Goal: Book appointment/travel/reservation

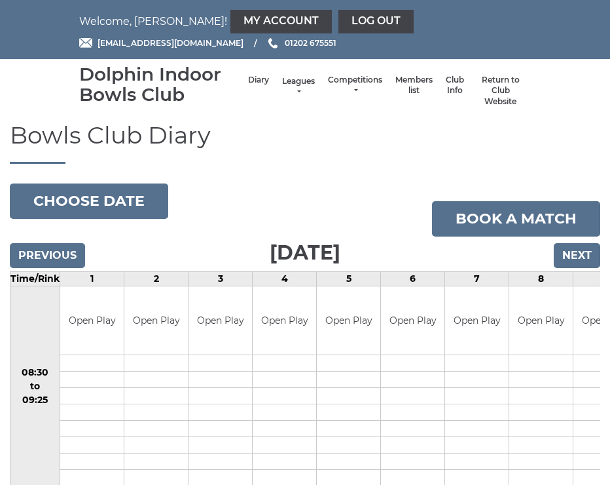
click at [282, 86] on link "Leagues" at bounding box center [298, 87] width 33 height 22
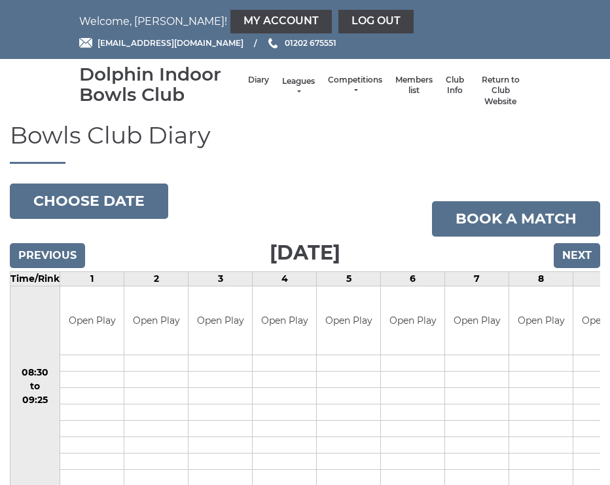
click at [290, 92] on link "Leagues" at bounding box center [298, 87] width 33 height 22
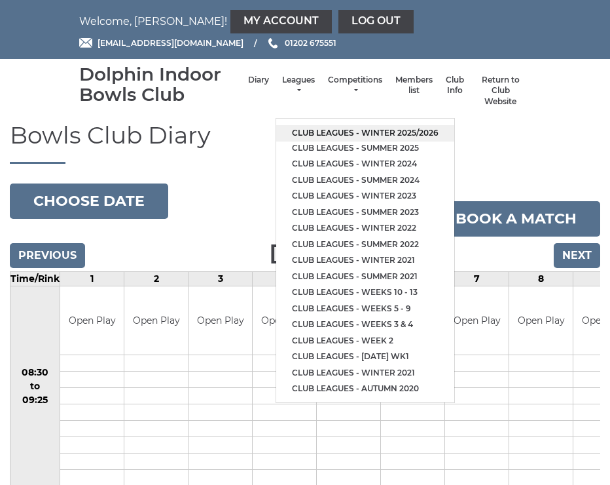
click at [329, 125] on link "Club leagues - Winter 2025/2026" at bounding box center [365, 133] width 178 height 16
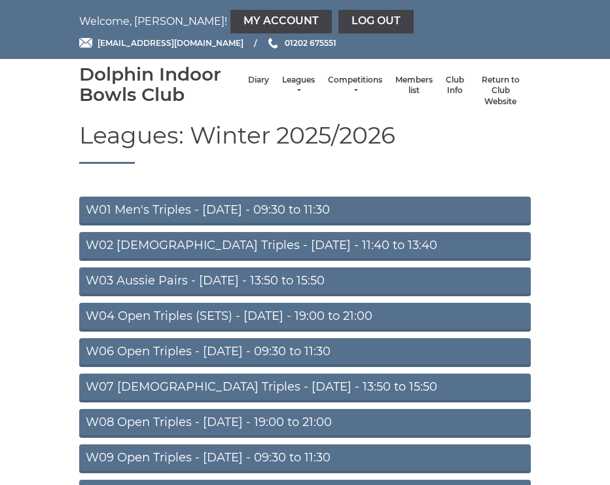
click at [319, 415] on link "W08 Open Triples - [DATE] - 19:00 to 21:00" at bounding box center [305, 423] width 452 height 29
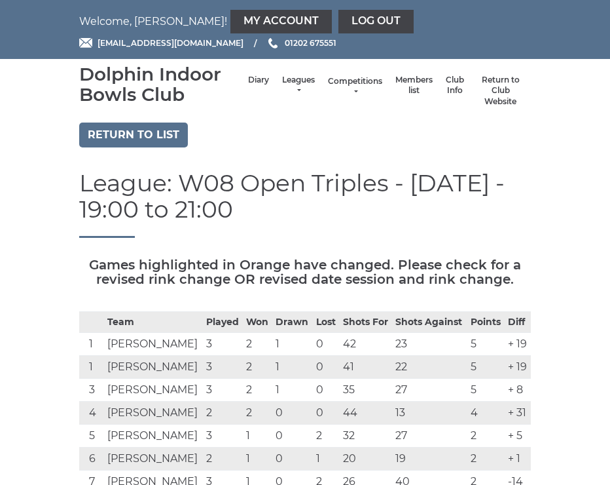
click at [336, 90] on link "Competitions" at bounding box center [355, 87] width 54 height 22
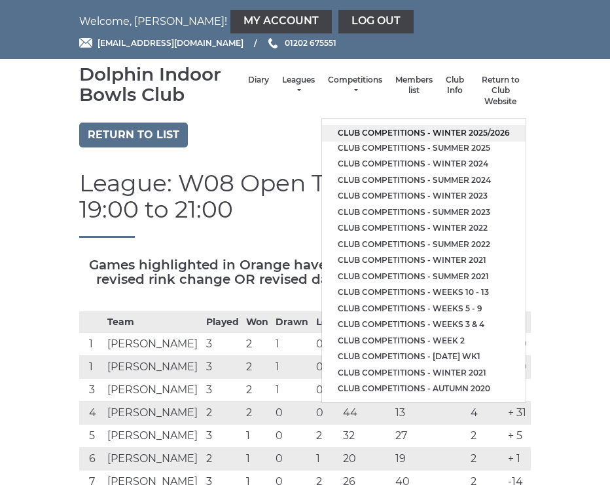
click at [364, 126] on link "Club competitions - Winter 2025/2026" at bounding box center [424, 133] width 204 height 16
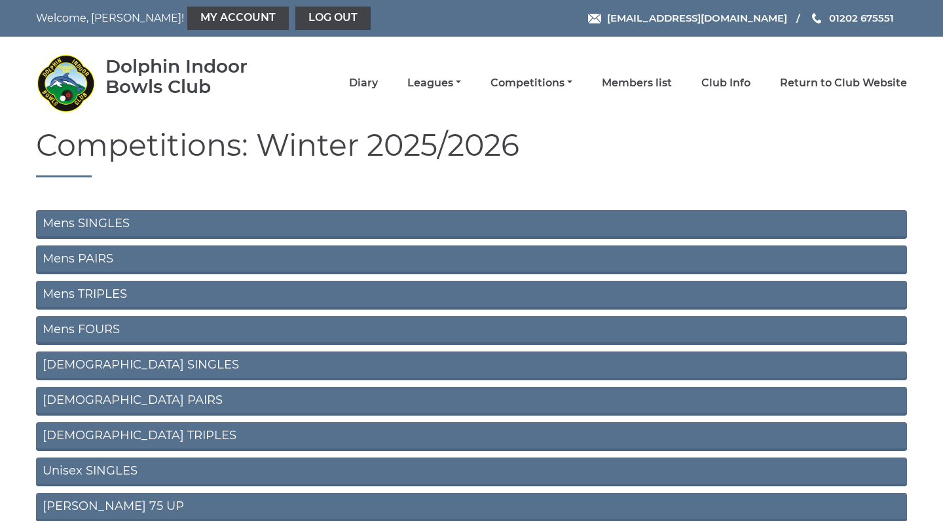
click at [130, 221] on link "Mens SINGLES" at bounding box center [471, 224] width 871 height 29
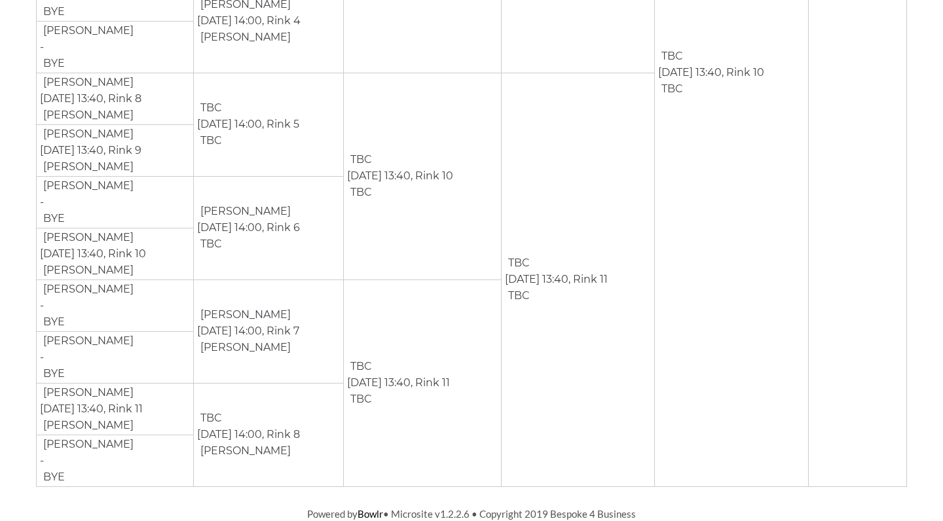
scroll to position [1444, 0]
click at [572, 254] on td "TBC Feb 7th, 13:40, Rink 11 TBC" at bounding box center [578, 280] width 154 height 414
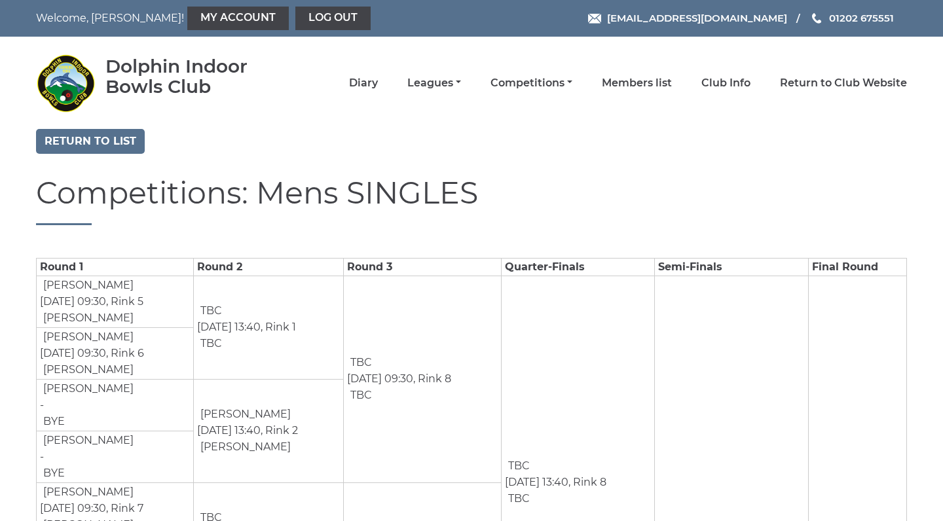
scroll to position [0, 0]
click at [100, 141] on link "Return to list" at bounding box center [90, 141] width 109 height 25
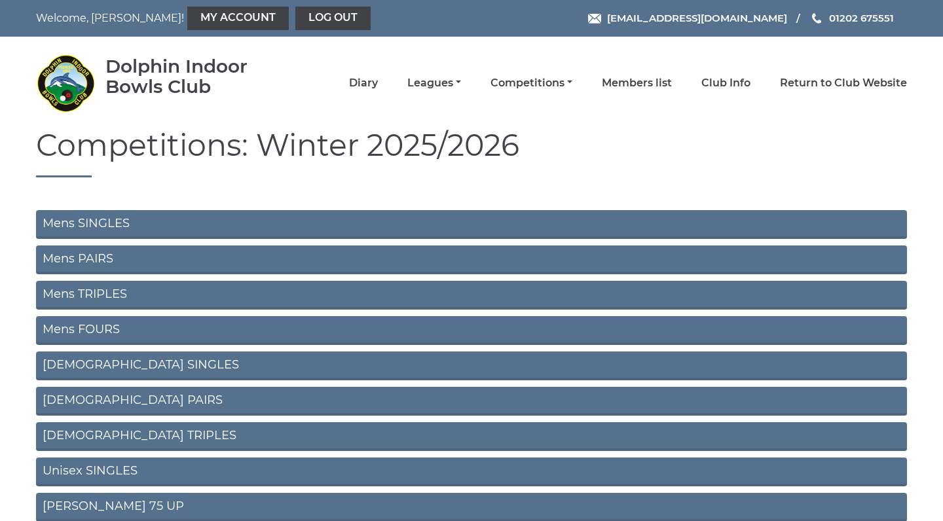
scroll to position [87, 0]
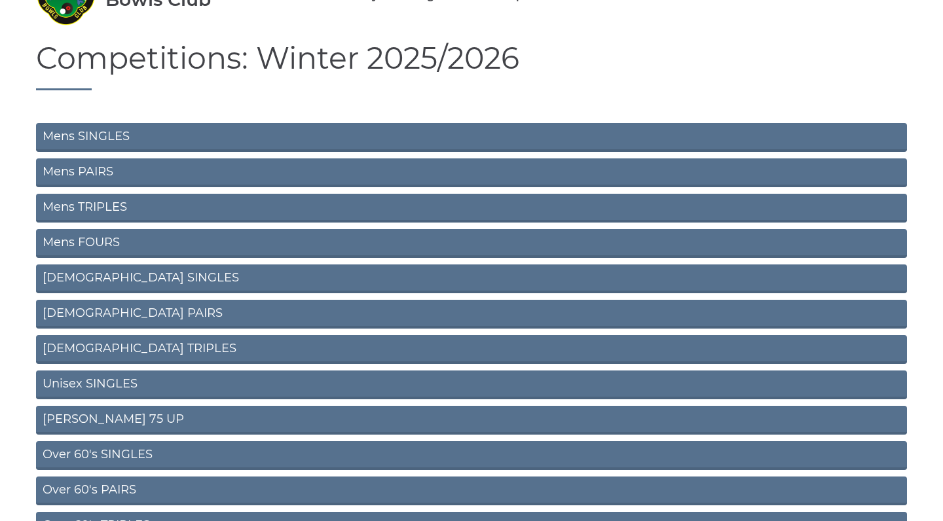
click at [230, 168] on link "Mens PAIRS" at bounding box center [471, 173] width 871 height 29
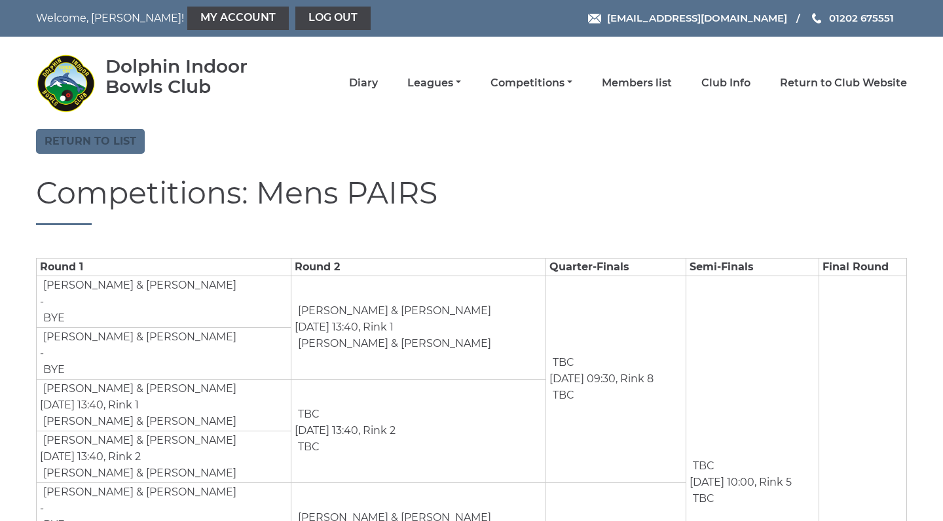
click at [100, 138] on link "Return to list" at bounding box center [90, 141] width 109 height 25
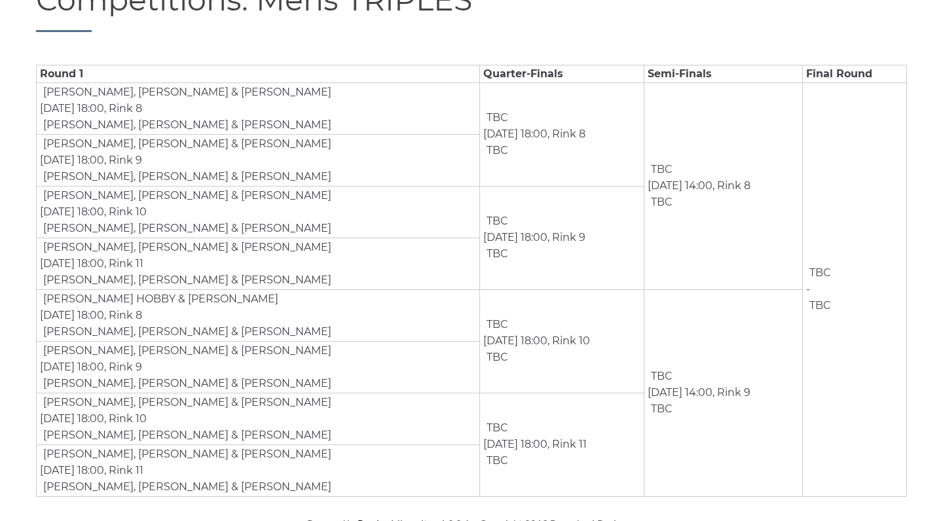
scroll to position [202, 0]
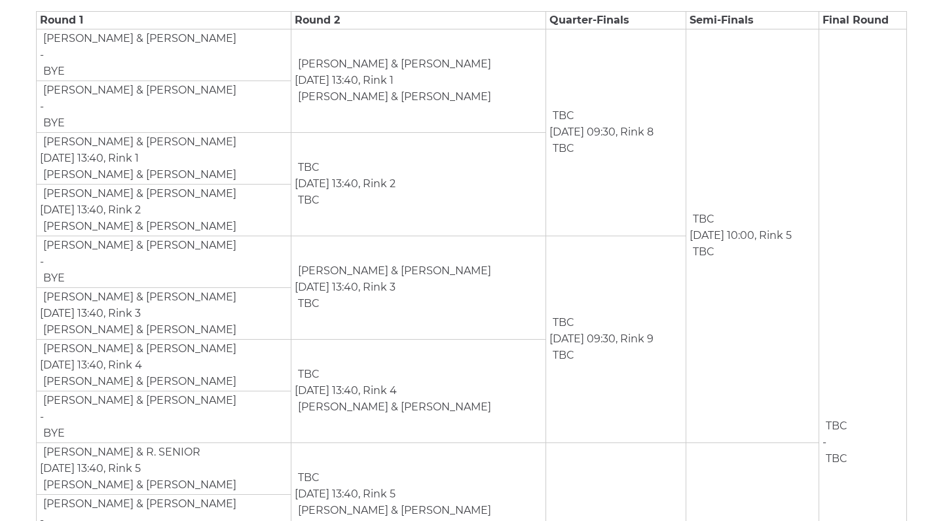
scroll to position [254, 0]
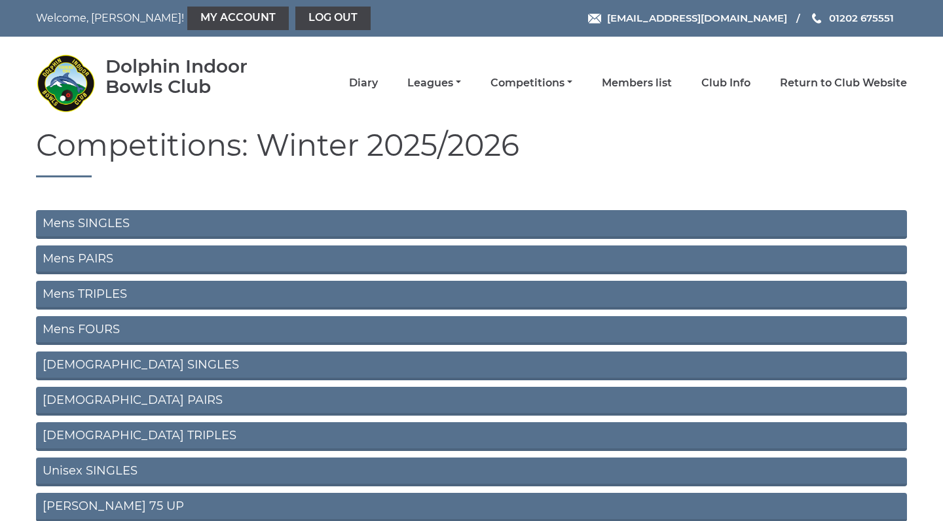
scroll to position [54, 0]
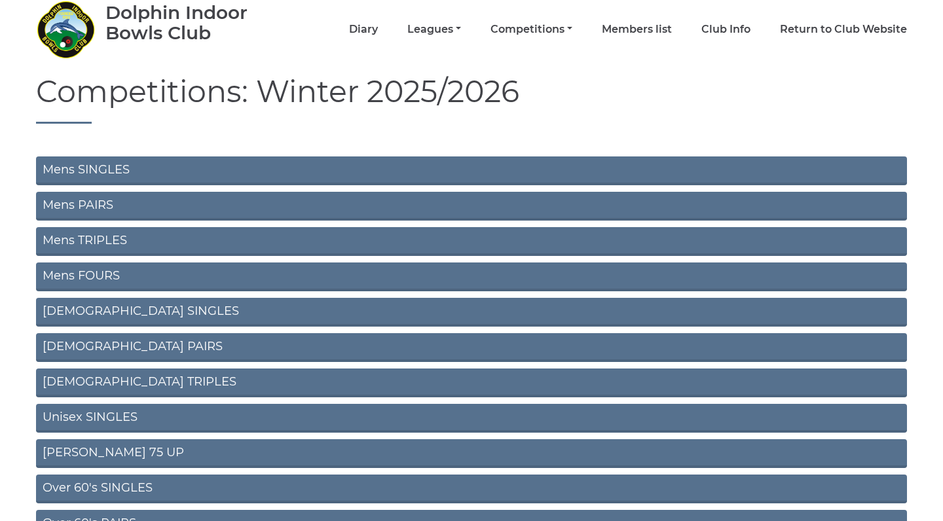
click at [161, 236] on link "Mens TRIPLES" at bounding box center [471, 241] width 871 height 29
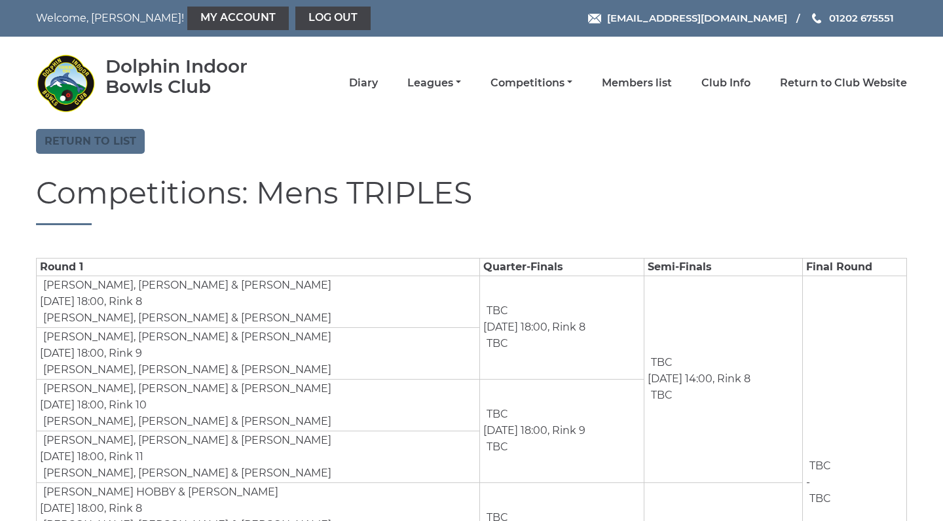
click at [101, 141] on link "Return to list" at bounding box center [90, 141] width 109 height 25
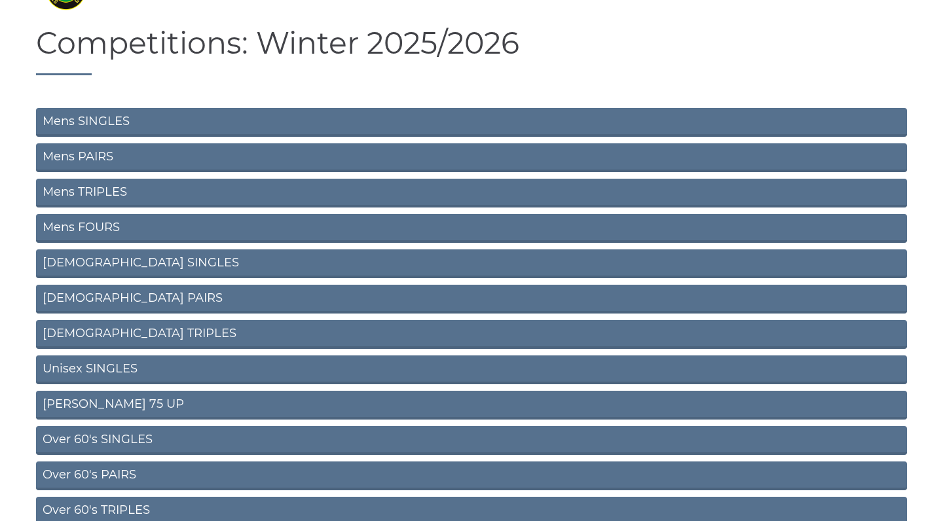
scroll to position [102, 0]
click at [231, 231] on link "Mens FOURS" at bounding box center [471, 228] width 871 height 29
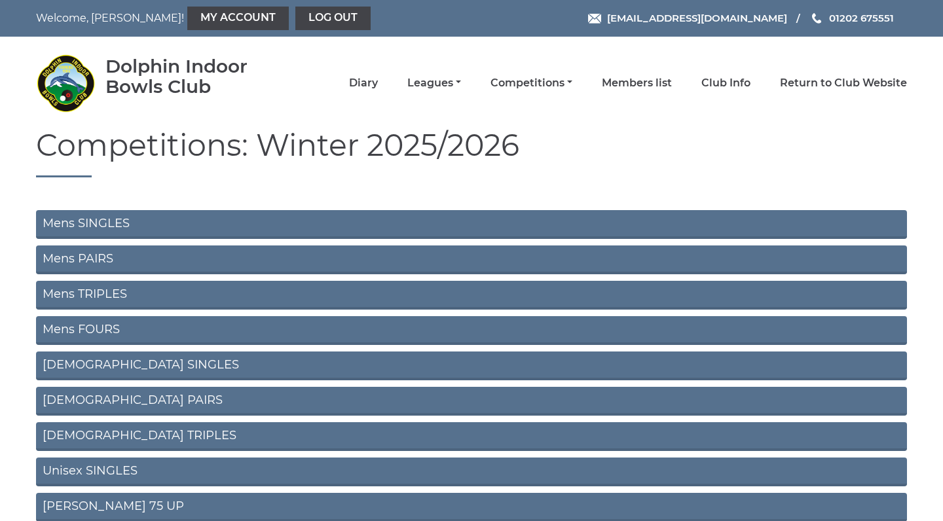
scroll to position [102, 0]
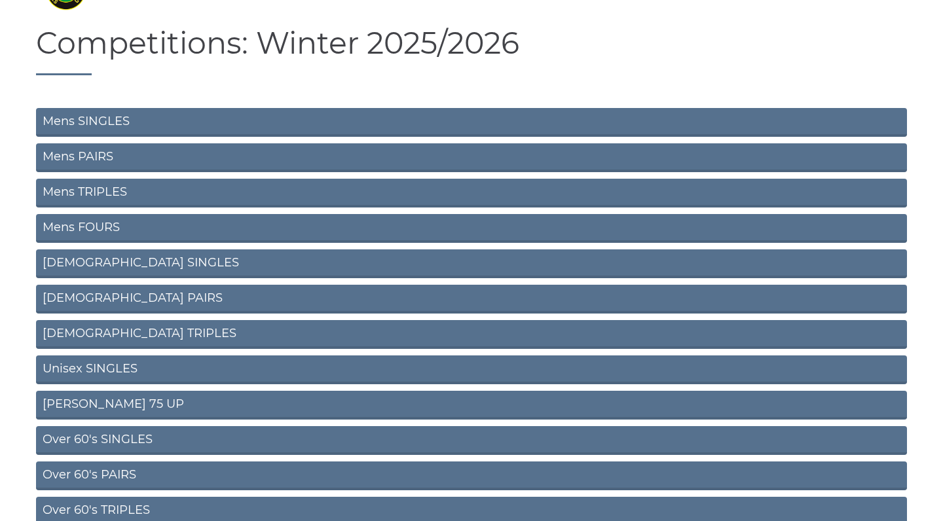
click at [172, 360] on link "Unisex SINGLES" at bounding box center [471, 370] width 871 height 29
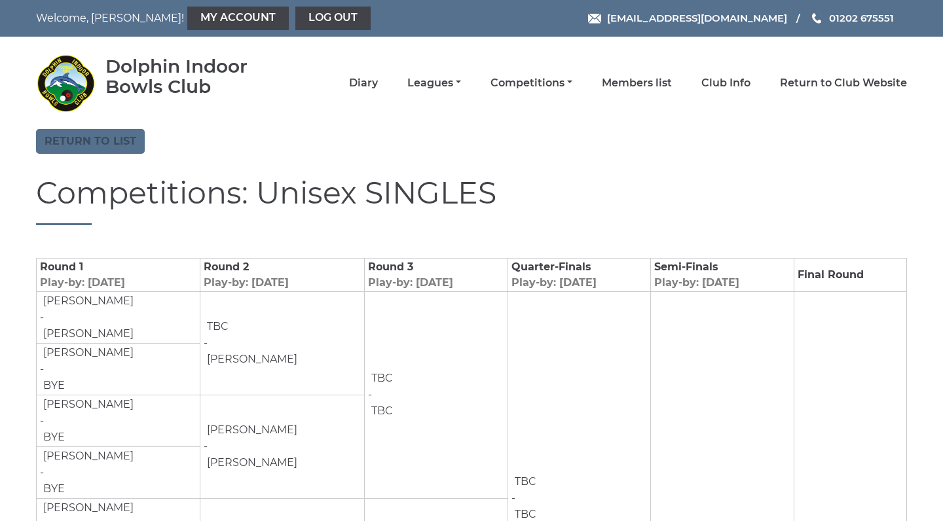
click at [101, 143] on link "Return to list" at bounding box center [90, 141] width 109 height 25
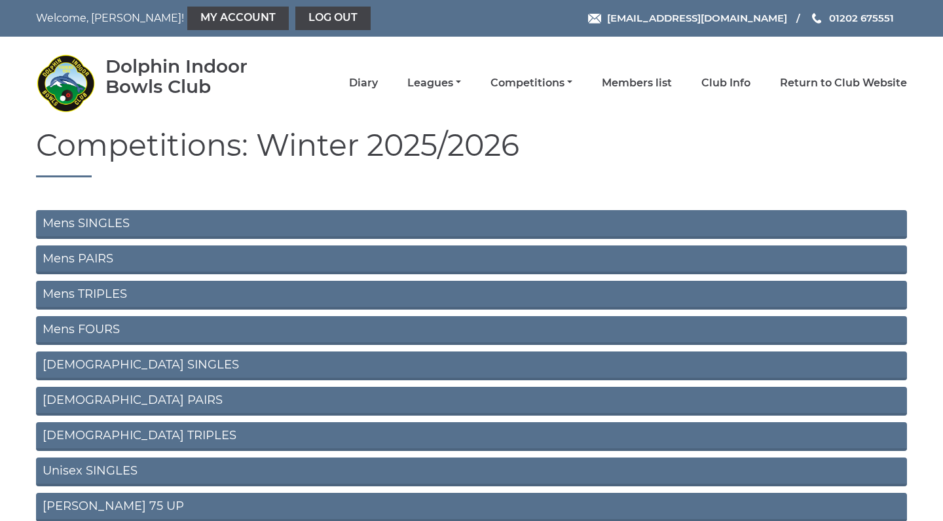
click at [176, 495] on link "[PERSON_NAME] 75 UP" at bounding box center [471, 507] width 871 height 29
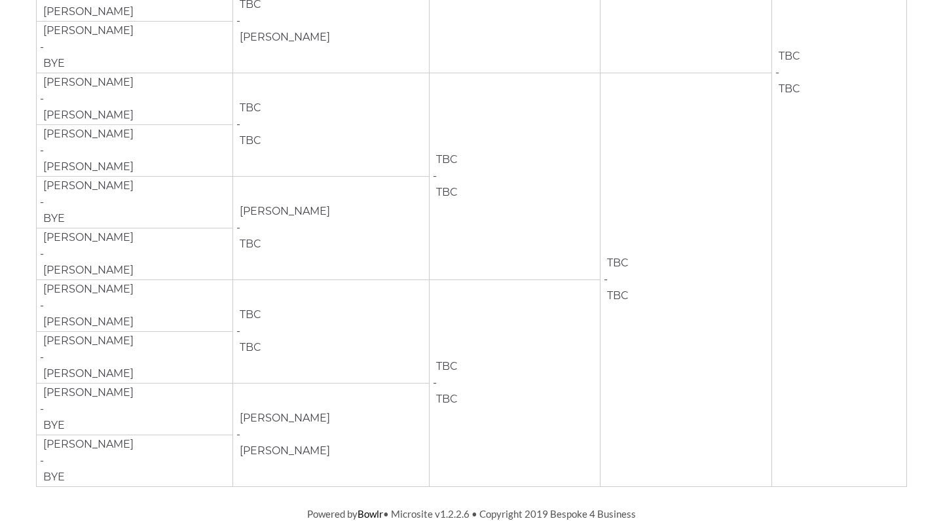
scroll to position [632, 0]
click at [217, 253] on td "James RIDOUT - Chris HEIGHWAY" at bounding box center [135, 255] width 197 height 52
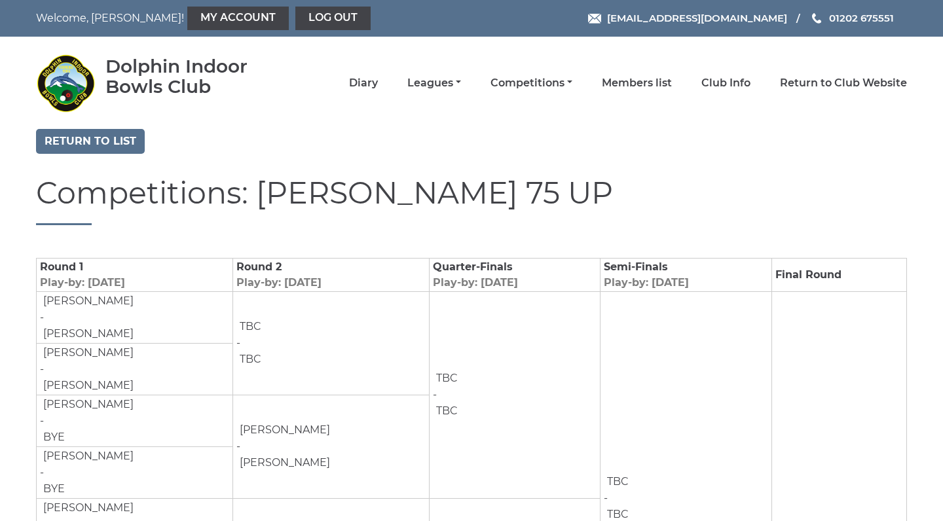
scroll to position [0, 0]
click at [101, 139] on link "Return to list" at bounding box center [90, 141] width 109 height 25
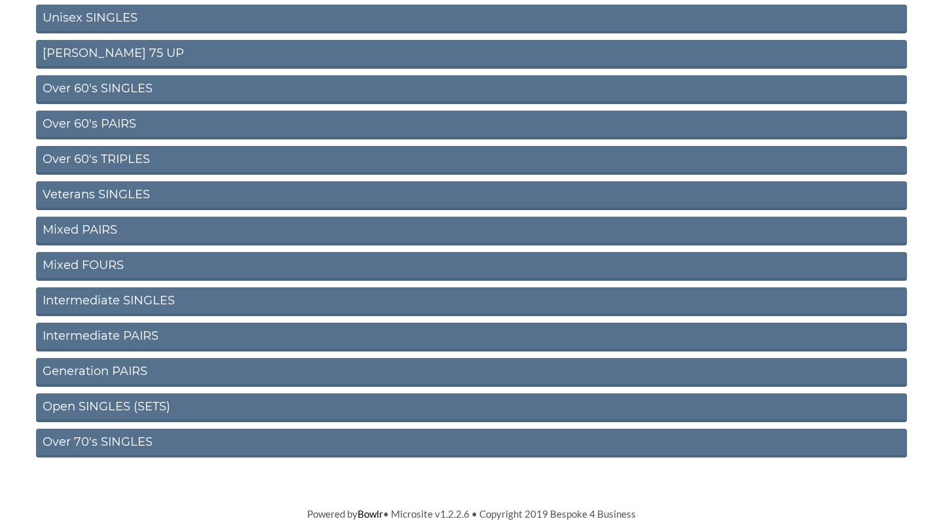
scroll to position [453, 0]
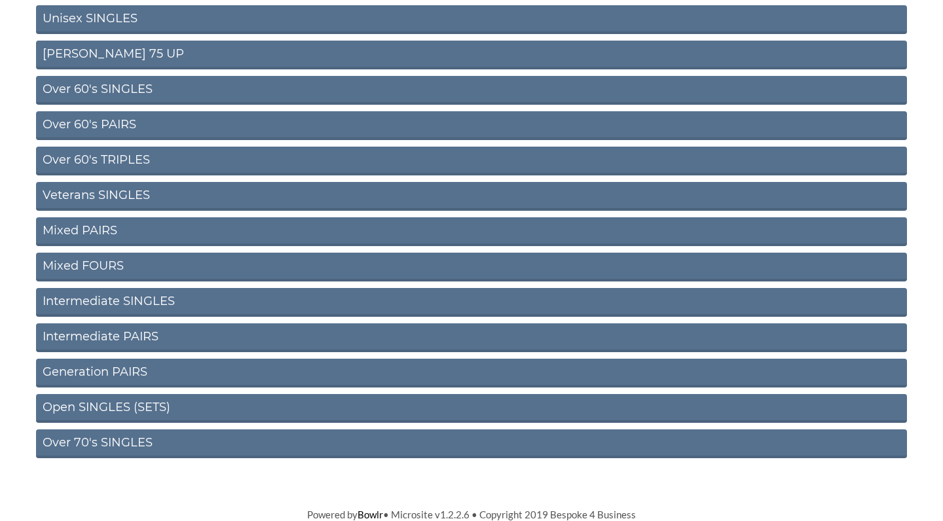
click at [200, 231] on link "Mixed PAIRS" at bounding box center [471, 231] width 871 height 29
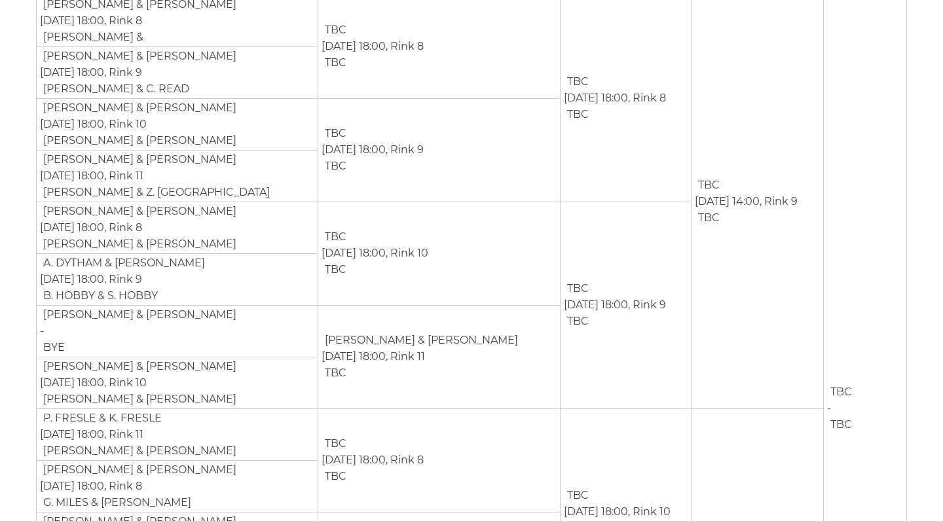
scroll to position [137, 0]
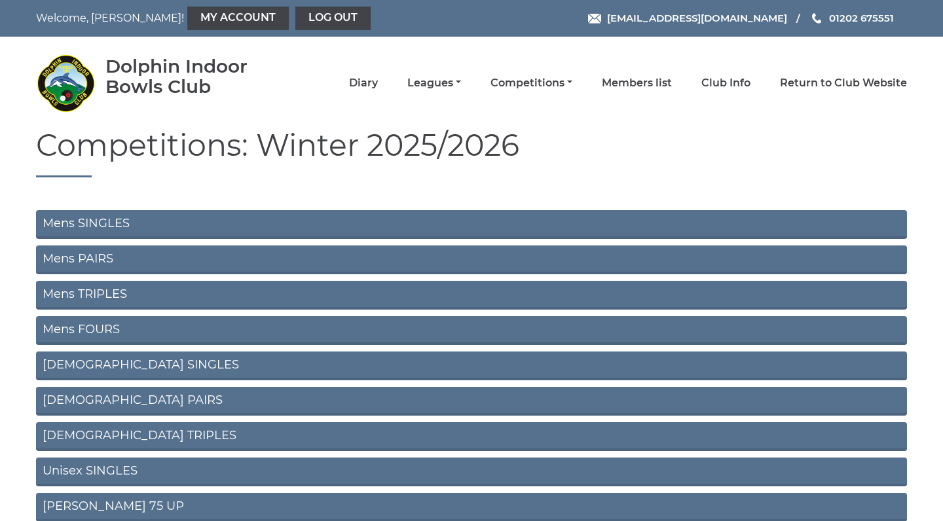
scroll to position [453, 0]
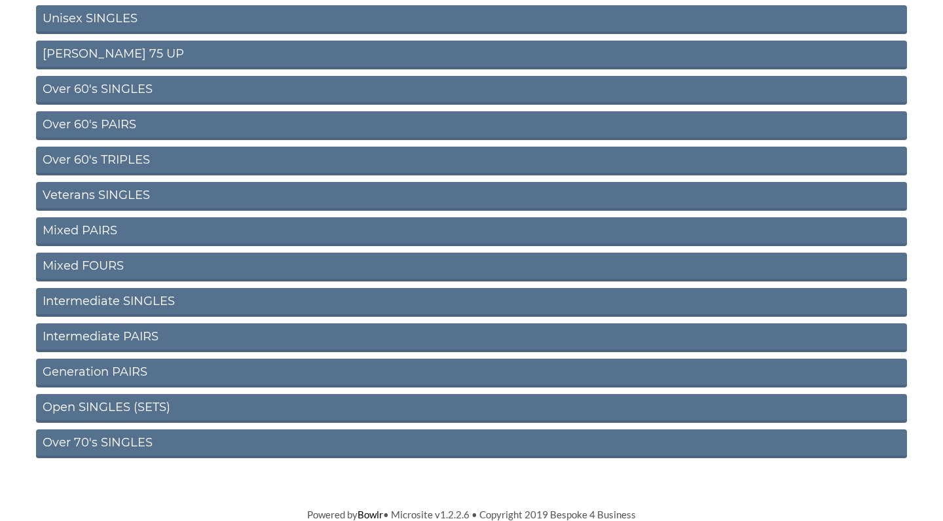
click at [199, 265] on link "Mixed FOURS" at bounding box center [471, 267] width 871 height 29
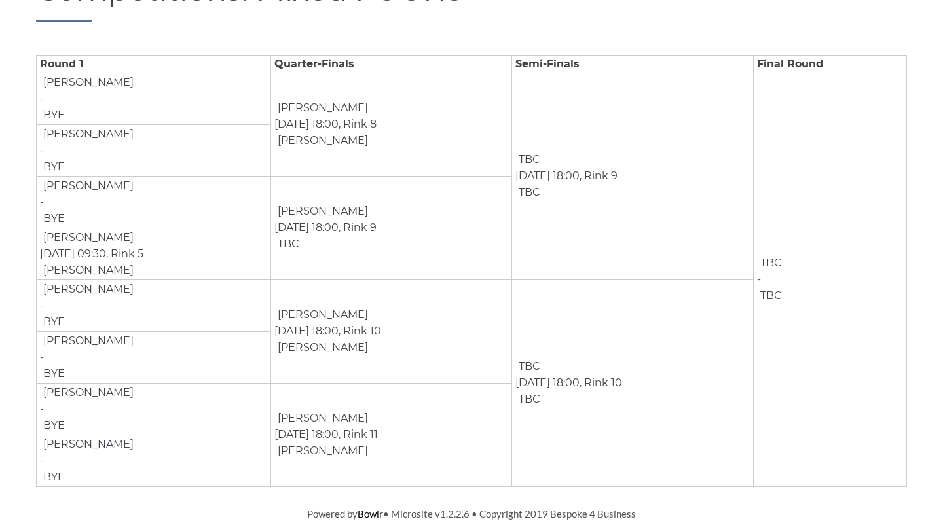
scroll to position [202, 0]
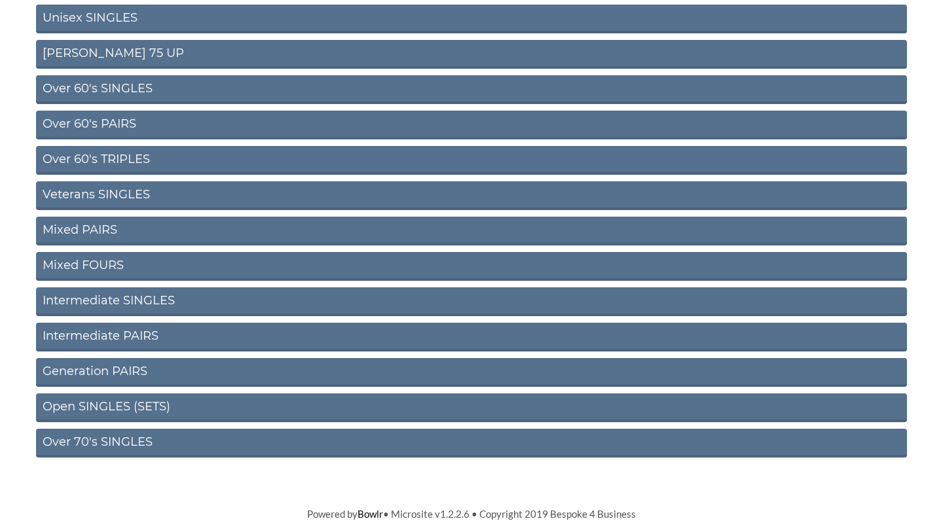
scroll to position [453, 0]
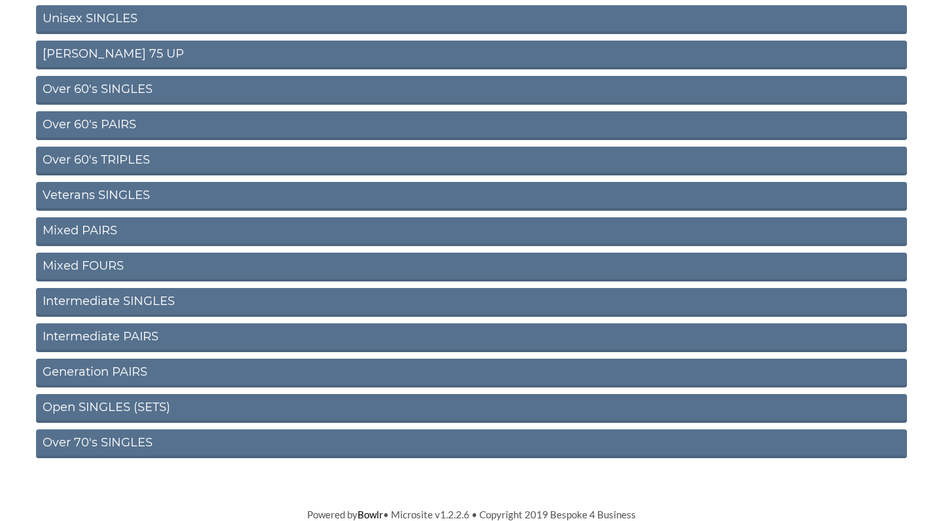
click at [189, 399] on link "Open SINGLES (SETS)" at bounding box center [471, 408] width 871 height 29
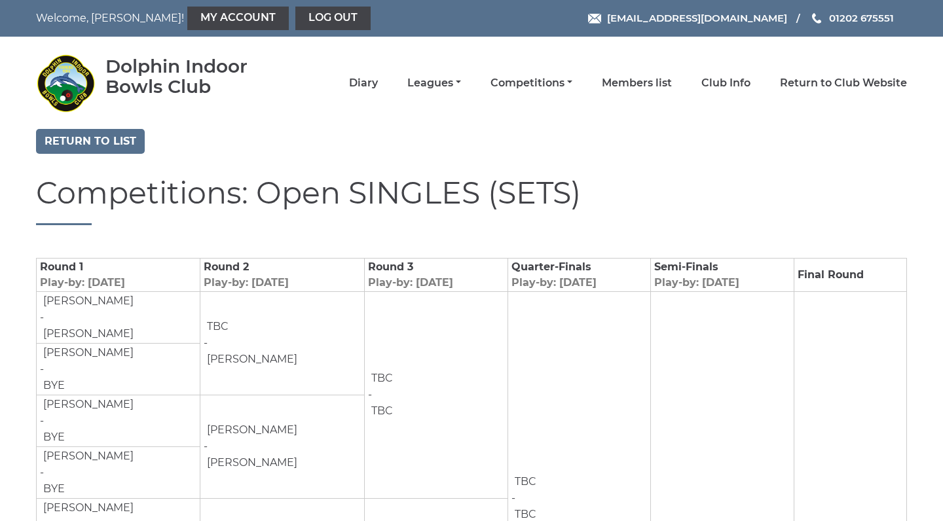
click at [336, 264] on td "Round 2 Play-by: Nov 28th" at bounding box center [282, 274] width 164 height 33
click at [340, 335] on td "TBC - Brendan SULLIVAN" at bounding box center [282, 342] width 164 height 103
click at [378, 83] on link "Diary" at bounding box center [363, 84] width 29 height 14
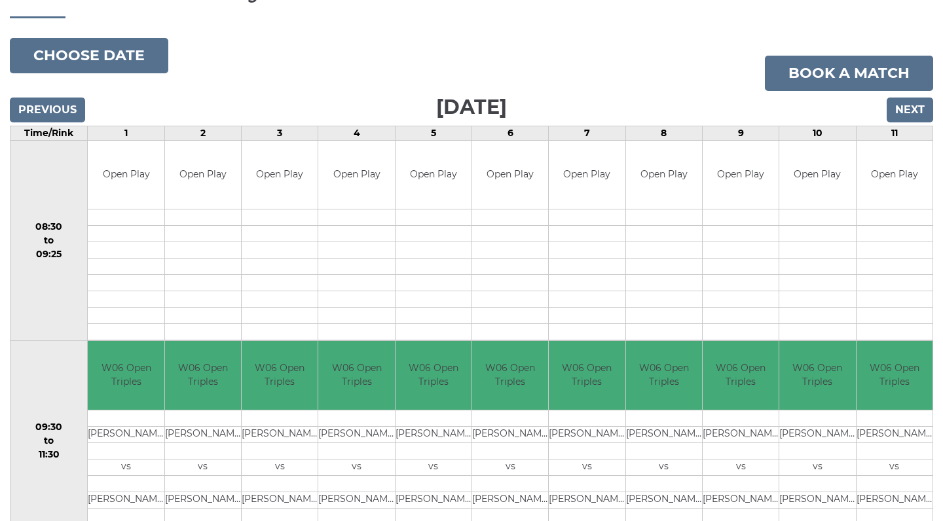
scroll to position [162, 0]
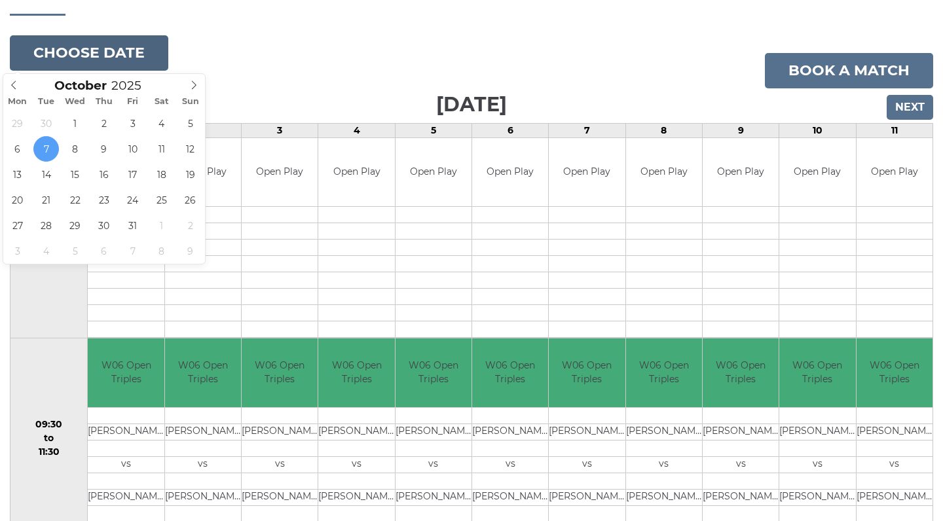
click at [102, 53] on button "Choose date" at bounding box center [89, 52] width 159 height 35
type input "[DATE]"
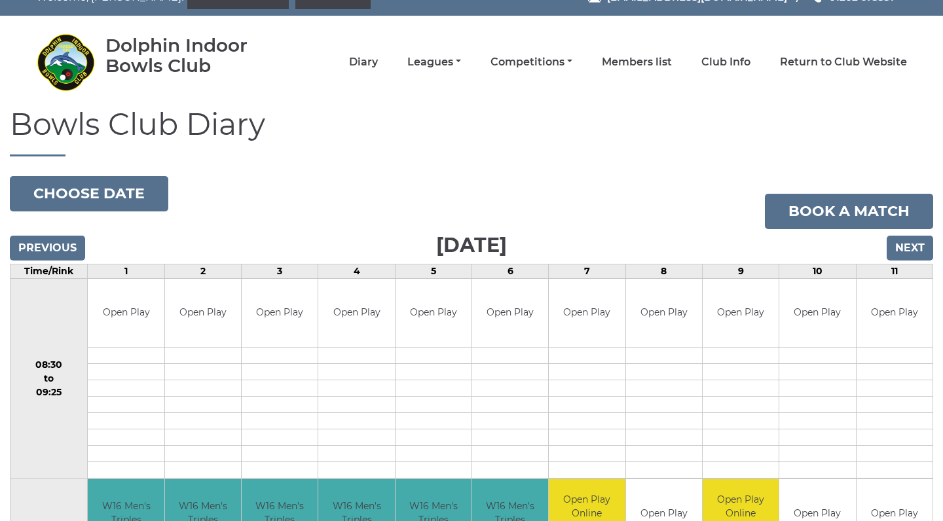
scroll to position [26, 0]
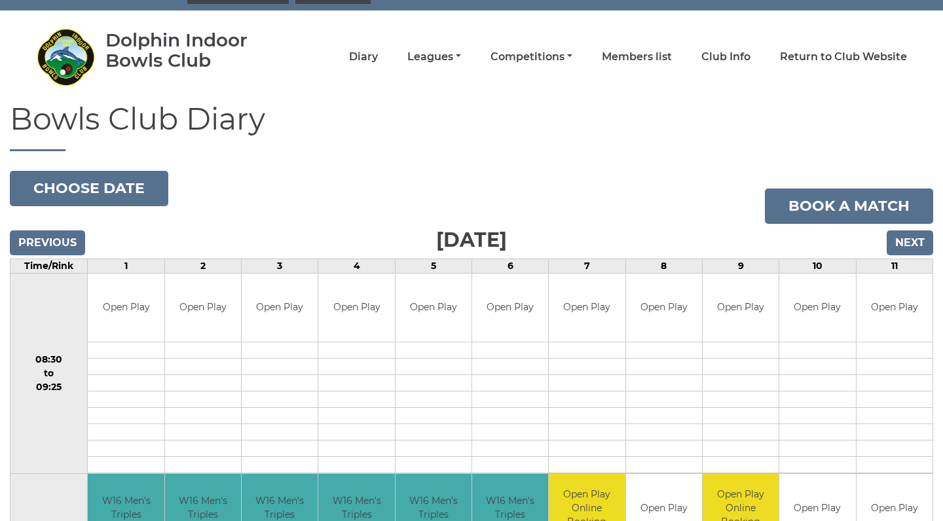
click at [904, 246] on input "Next" at bounding box center [910, 243] width 47 height 25
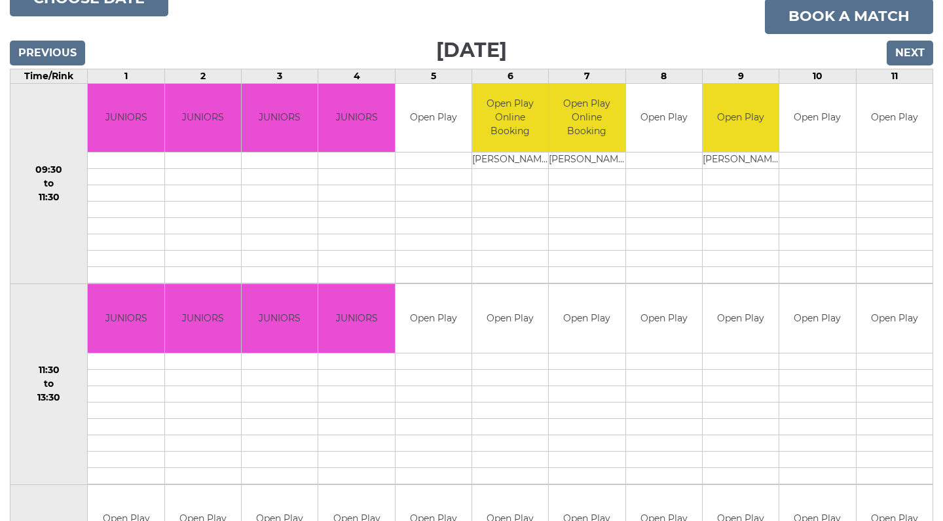
scroll to position [78, 0]
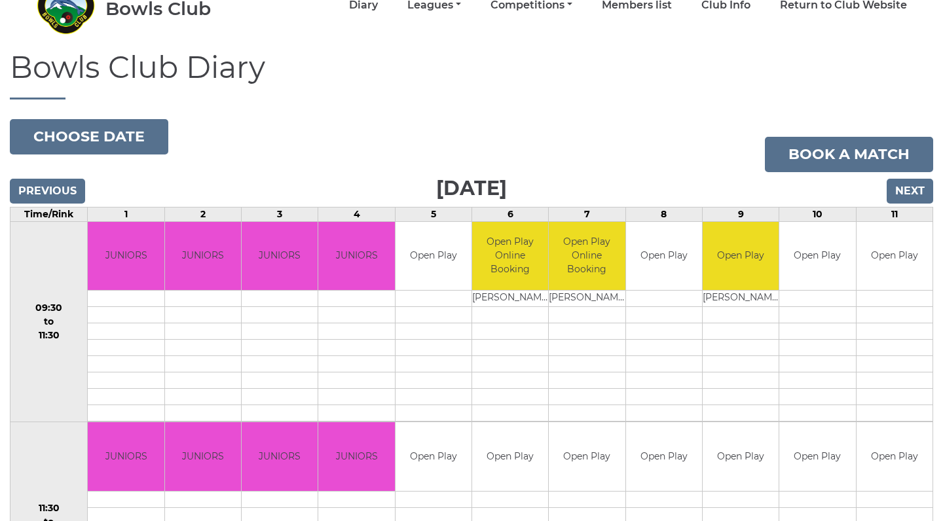
click at [918, 197] on input "Next" at bounding box center [910, 191] width 47 height 25
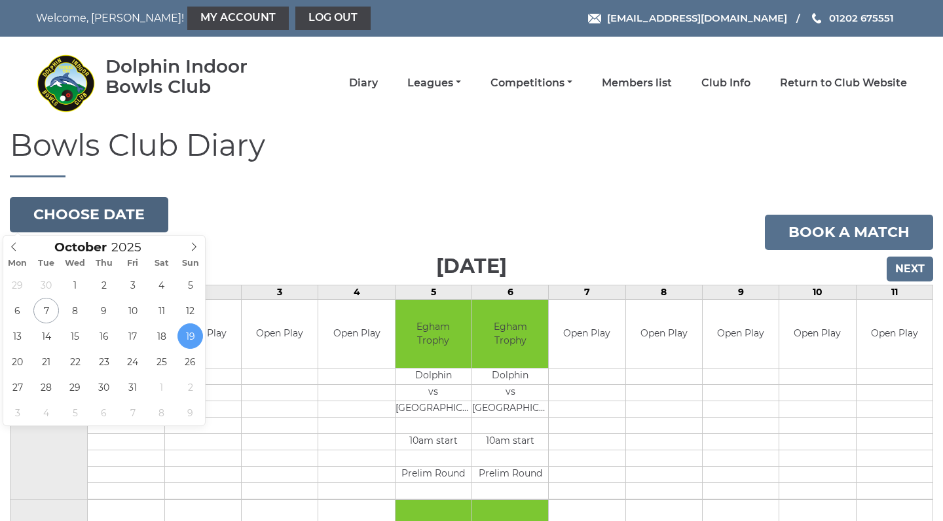
click at [118, 214] on button "Choose date" at bounding box center [89, 214] width 159 height 35
type input "[DATE]"
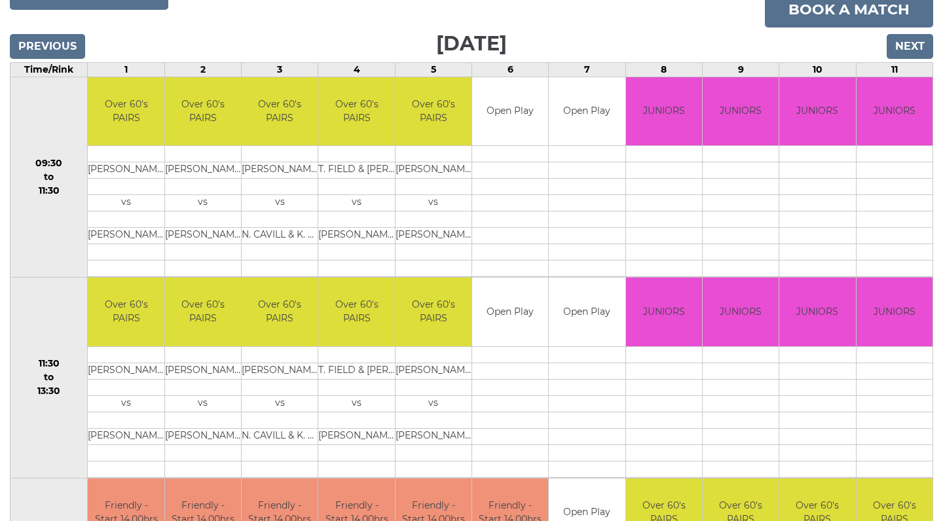
scroll to position [223, 0]
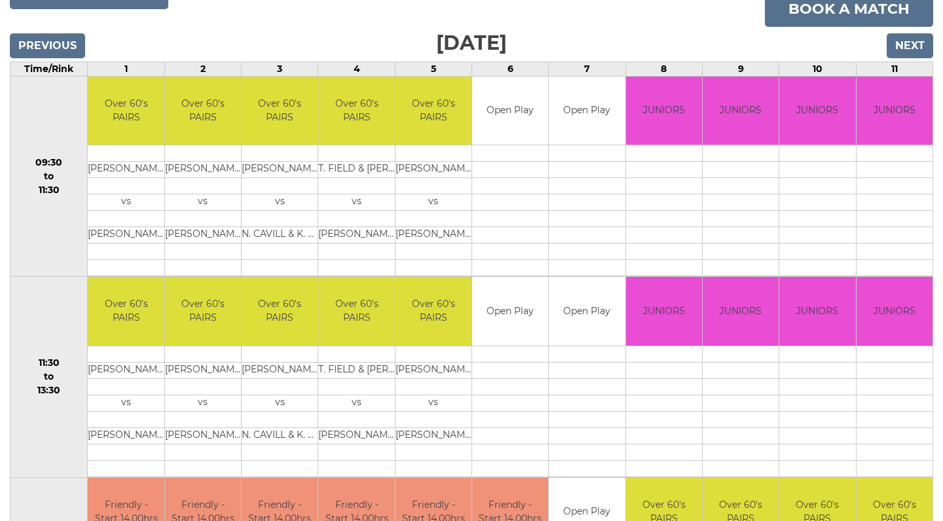
click at [905, 41] on input "Next" at bounding box center [910, 45] width 47 height 25
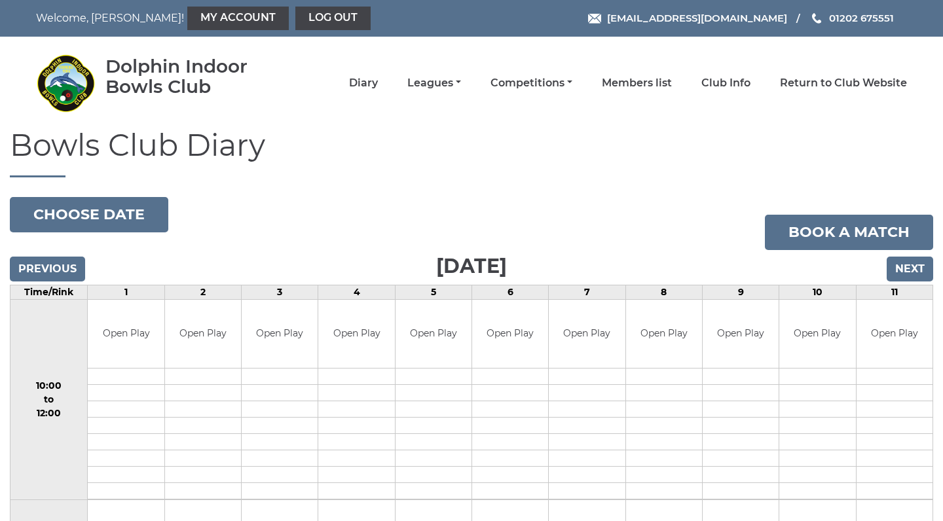
click at [52, 265] on input "Previous" at bounding box center [47, 269] width 75 height 25
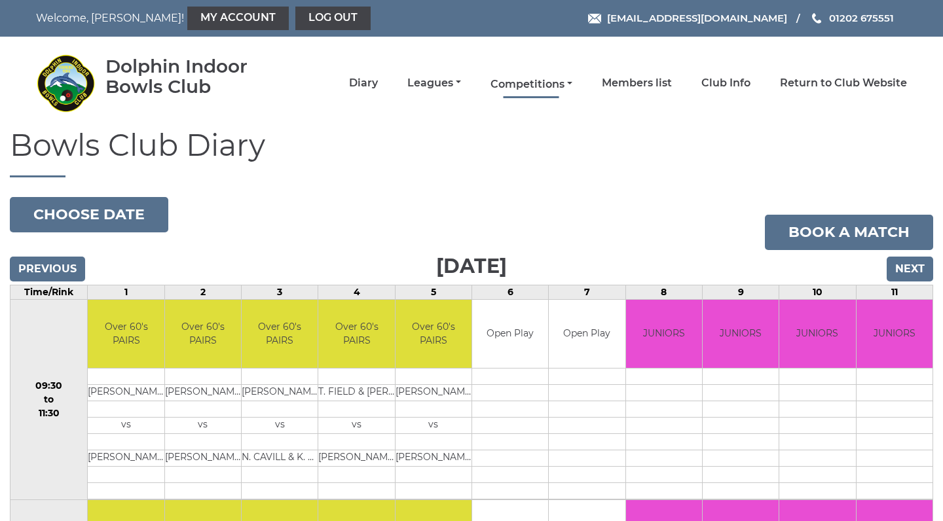
click at [533, 83] on link "Competitions" at bounding box center [532, 84] width 82 height 14
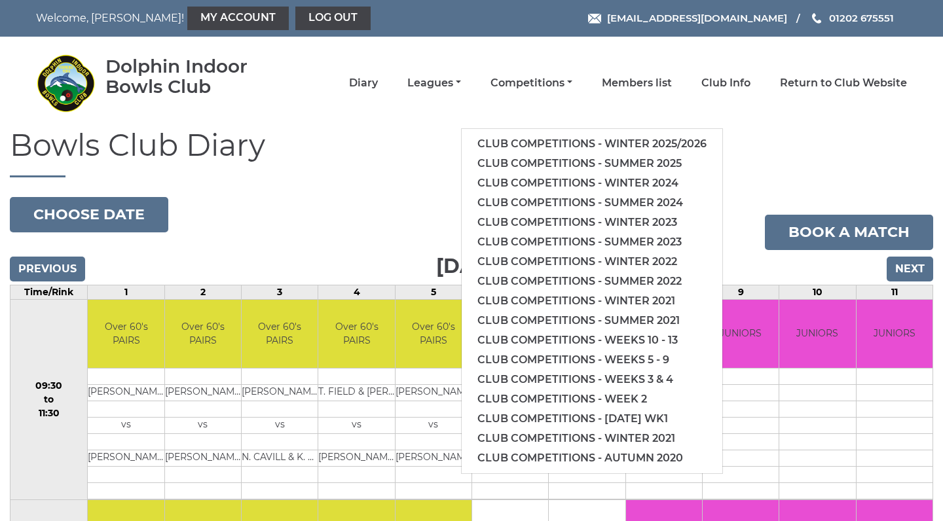
click at [432, 109] on div "Dolphin Indoor Bowls Club Diary Leagues Club leagues - Winter 2025/2026 Club le…" at bounding box center [471, 83] width 891 height 82
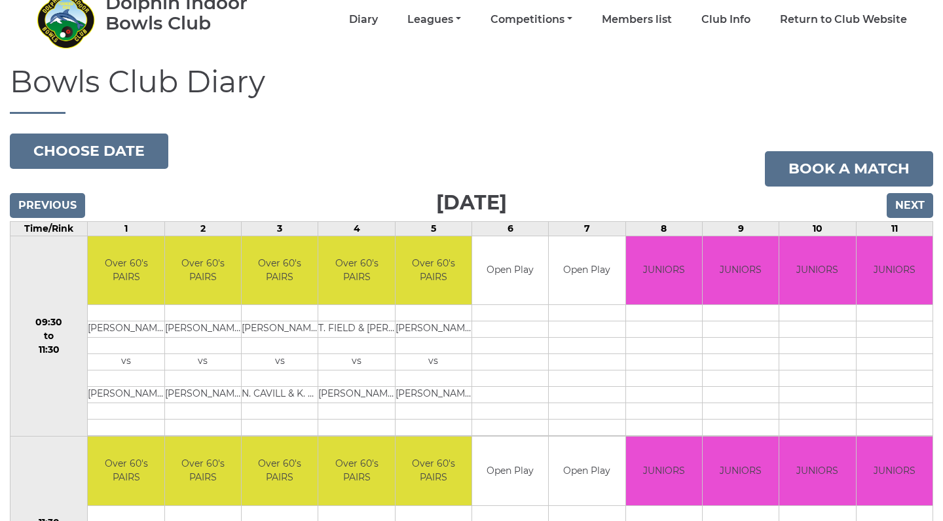
scroll to position [64, 0]
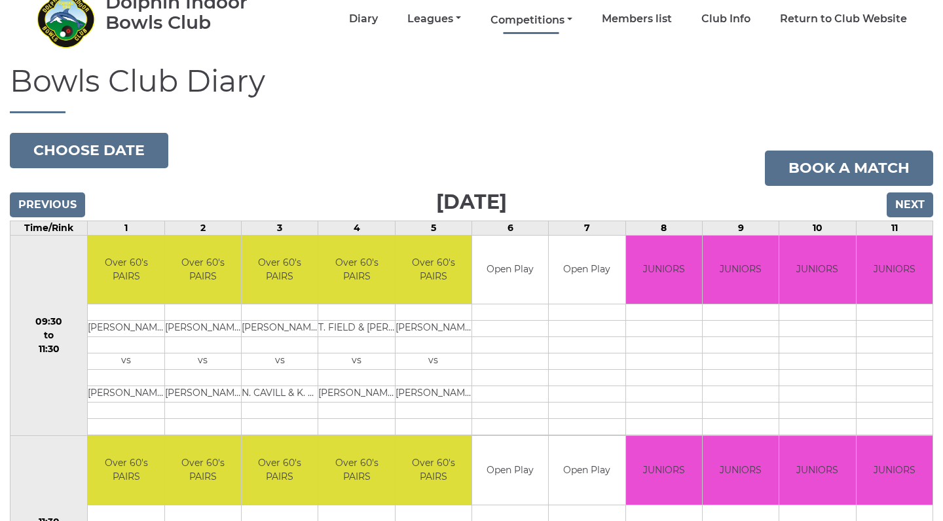
click at [554, 16] on link "Competitions" at bounding box center [532, 20] width 82 height 14
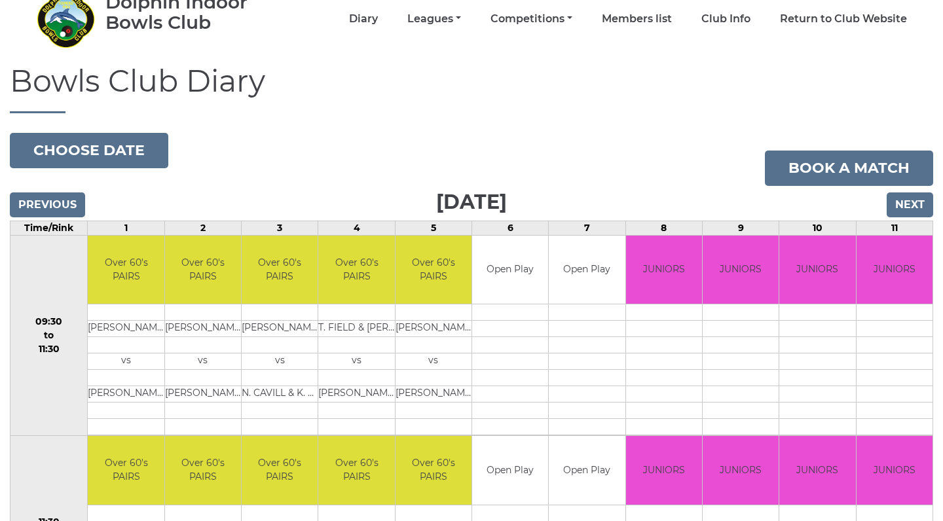
click at [566, 28] on li "Competitions Club competitions - Winter 2025/2026 Club competitions - Summer 20…" at bounding box center [516, 19] width 111 height 28
click at [572, 20] on link "Competitions" at bounding box center [532, 20] width 82 height 14
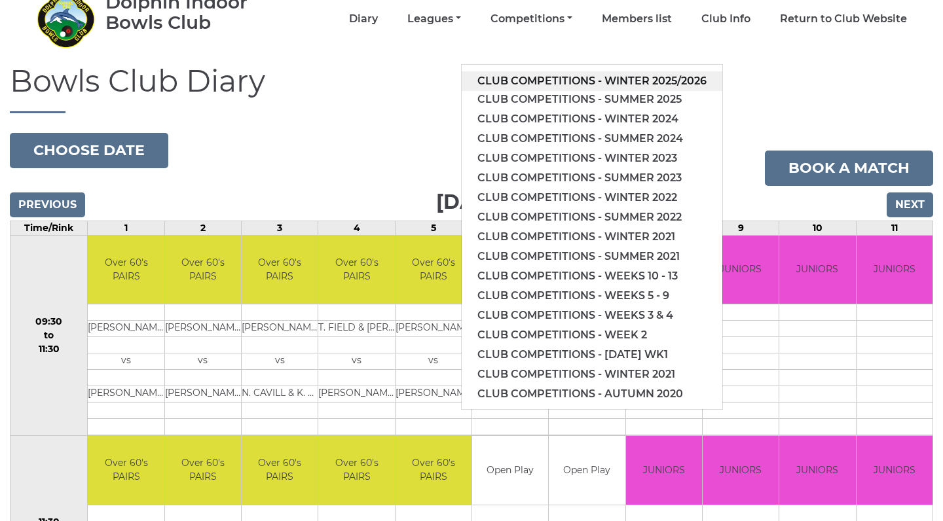
click at [580, 77] on link "Club competitions - Winter 2025/2026" at bounding box center [592, 81] width 261 height 20
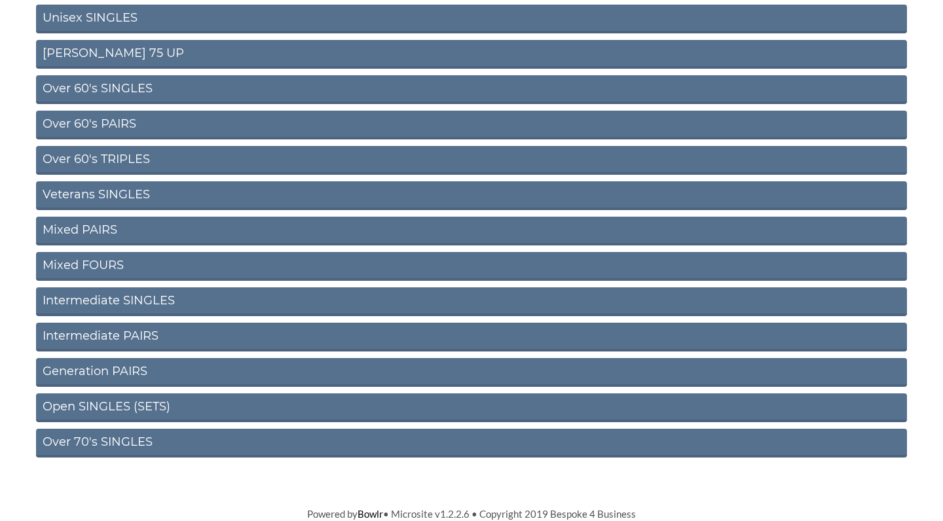
scroll to position [453, 0]
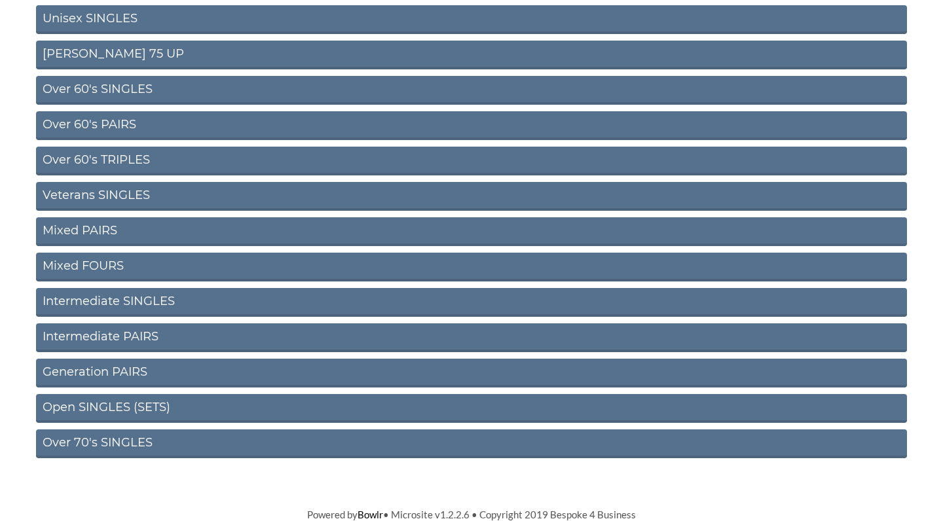
click at [177, 409] on link "Open SINGLES (SETS)" at bounding box center [471, 408] width 871 height 29
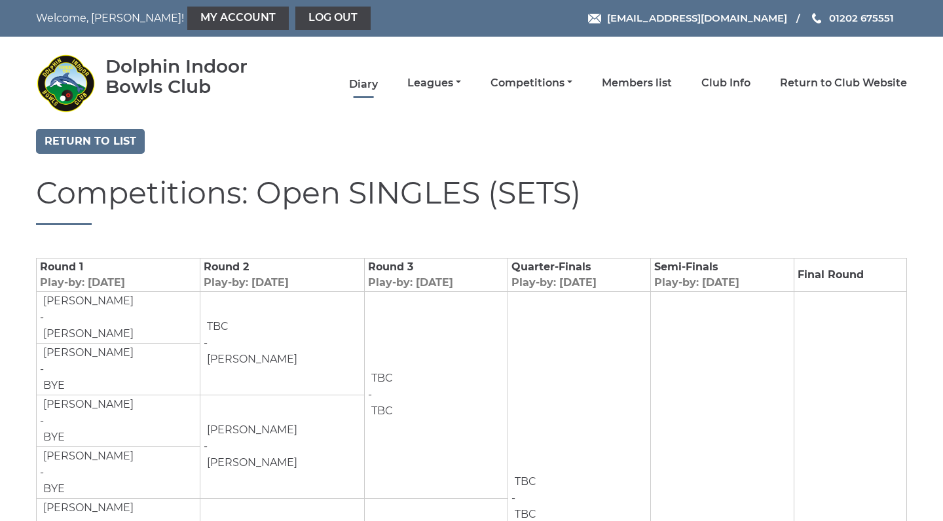
click at [378, 86] on link "Diary" at bounding box center [363, 84] width 29 height 14
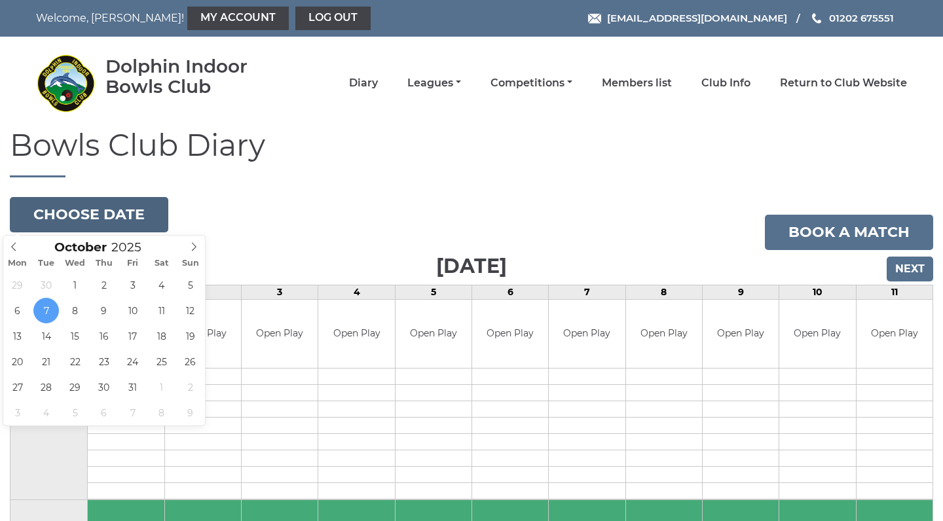
click at [126, 217] on button "Choose date" at bounding box center [89, 214] width 159 height 35
type input "[DATE]"
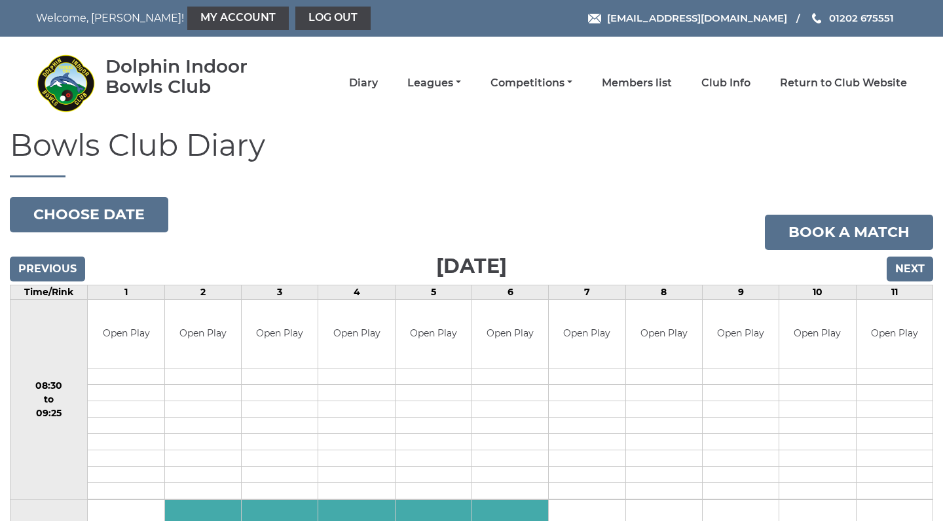
click at [41, 264] on input "Previous" at bounding box center [47, 269] width 75 height 25
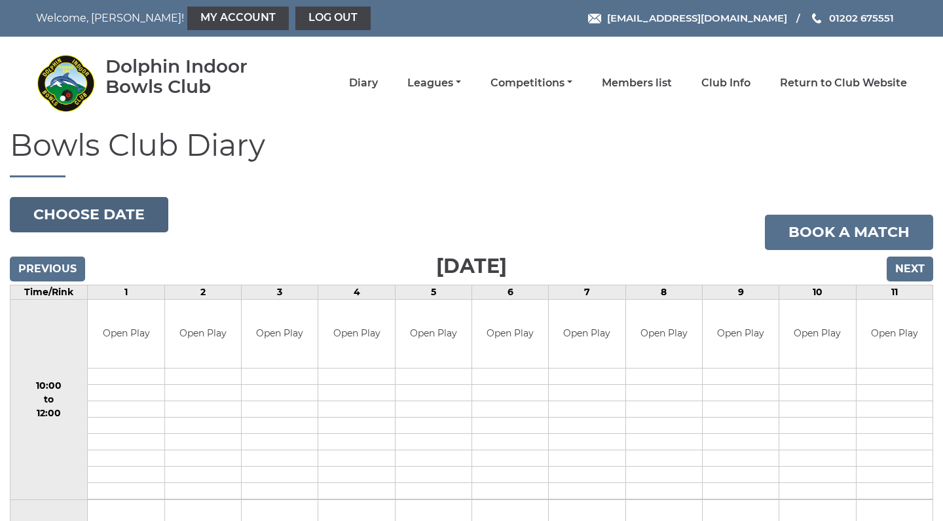
click at [118, 212] on button "Choose date" at bounding box center [89, 214] width 159 height 35
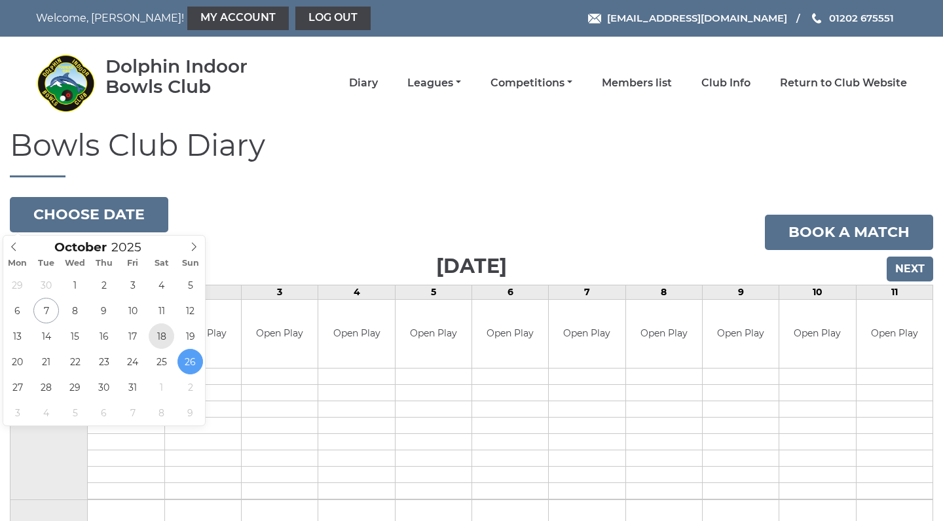
type input "2025-10-18"
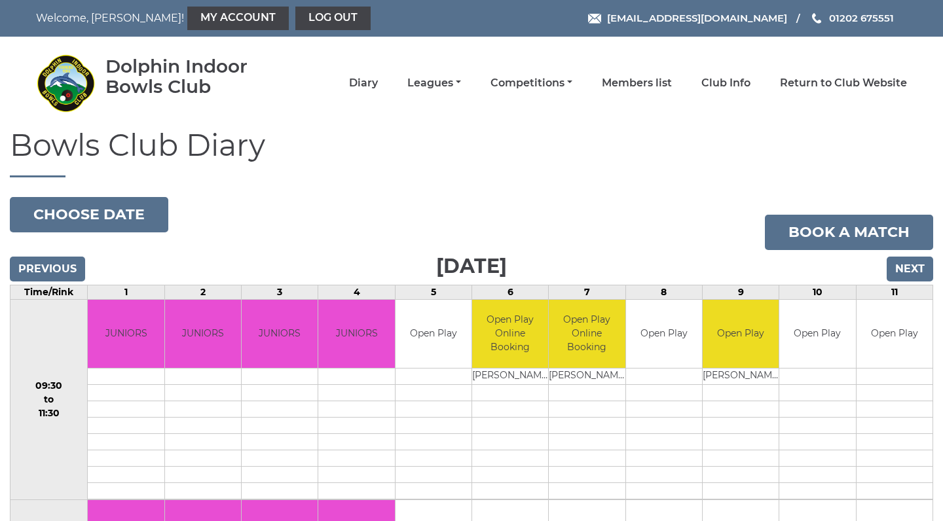
click at [907, 263] on input "Next" at bounding box center [910, 269] width 47 height 25
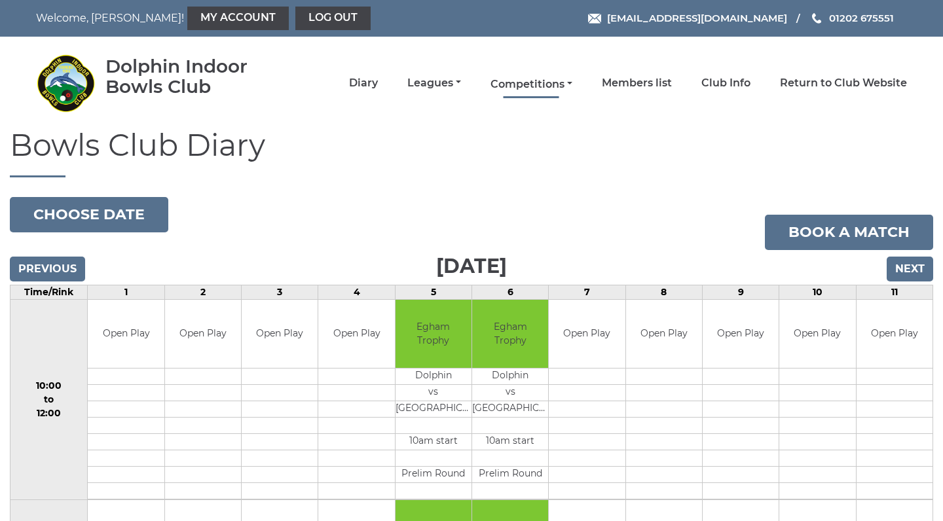
click at [550, 86] on link "Competitions" at bounding box center [532, 84] width 82 height 14
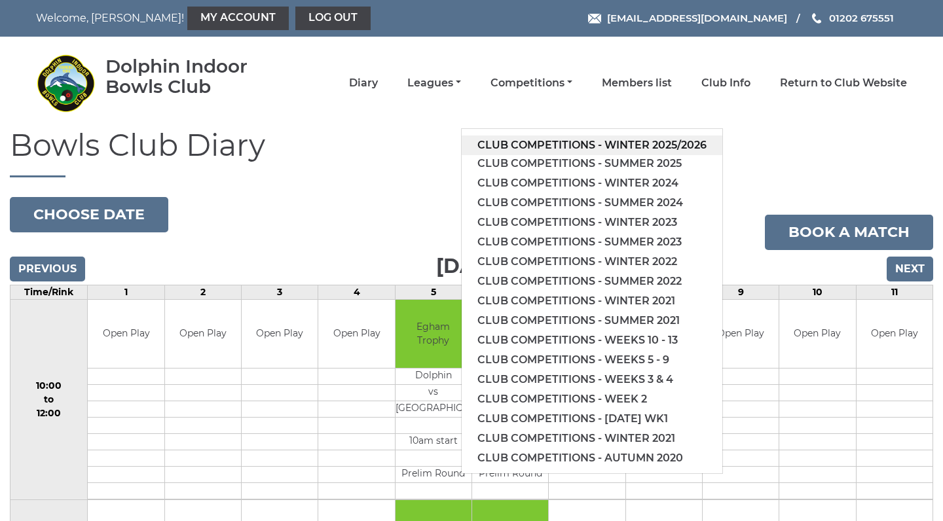
click at [645, 145] on link "Club competitions - Winter 2025/2026" at bounding box center [592, 146] width 261 height 20
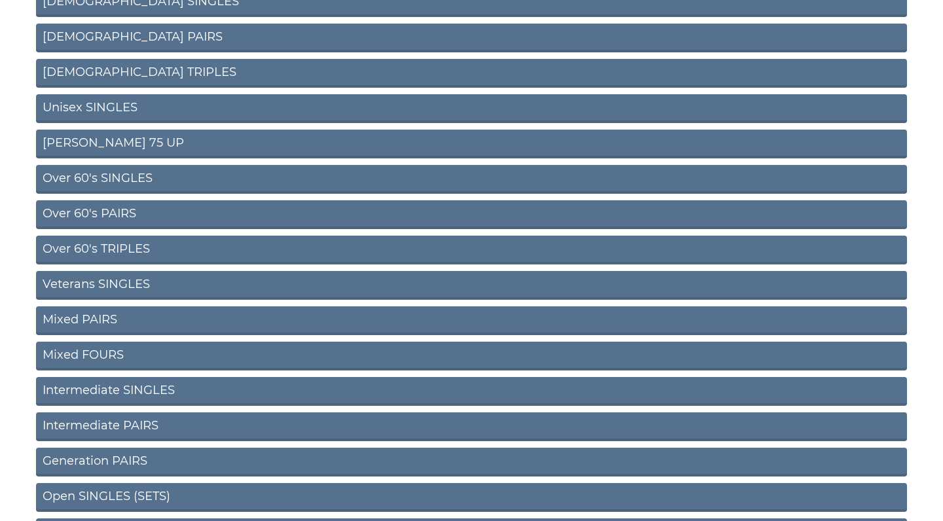
scroll to position [364, 0]
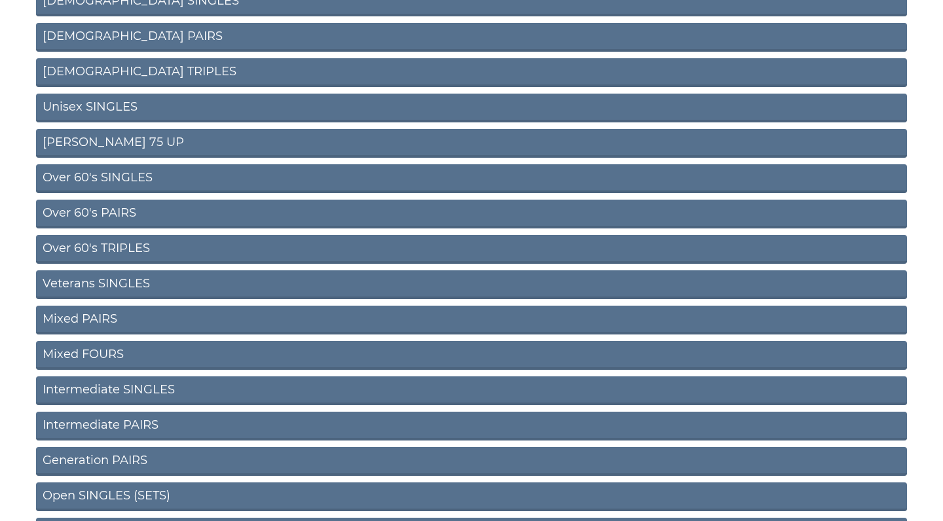
click at [160, 400] on link "Intermediate SINGLES" at bounding box center [471, 391] width 871 height 29
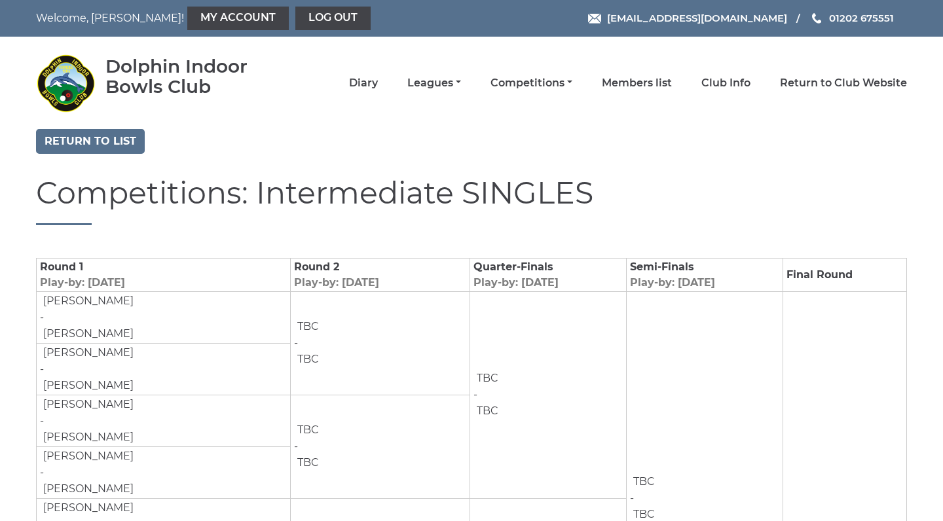
click at [378, 86] on link "Diary" at bounding box center [363, 84] width 29 height 14
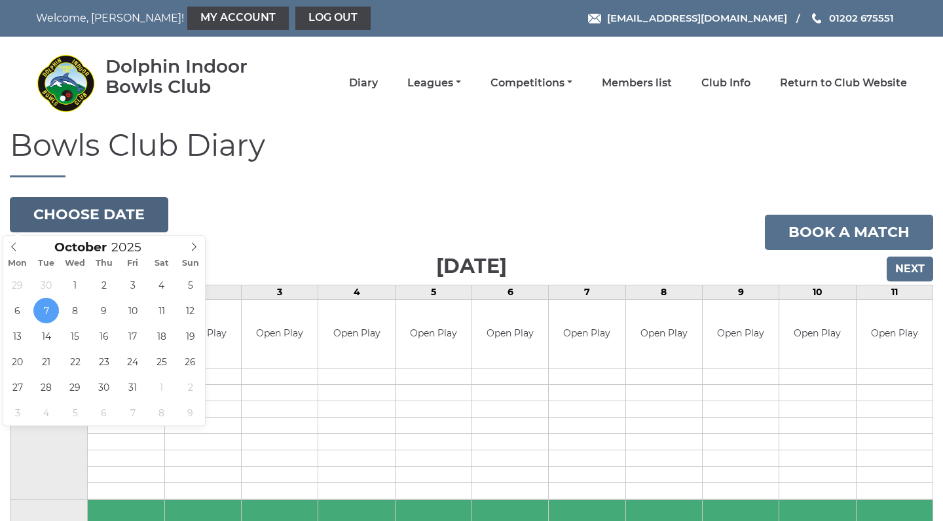
click at [96, 218] on button "Choose date" at bounding box center [89, 214] width 159 height 35
type input "2025-10-18"
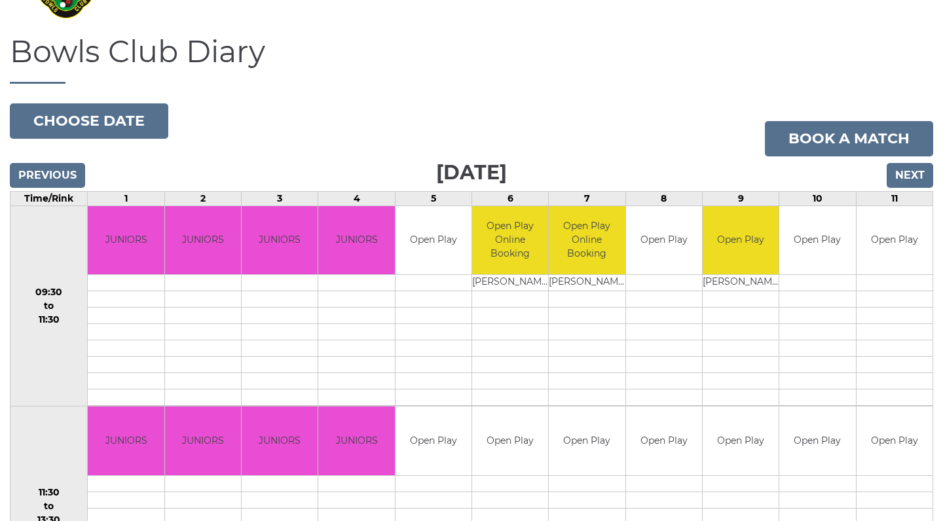
scroll to position [83, 0]
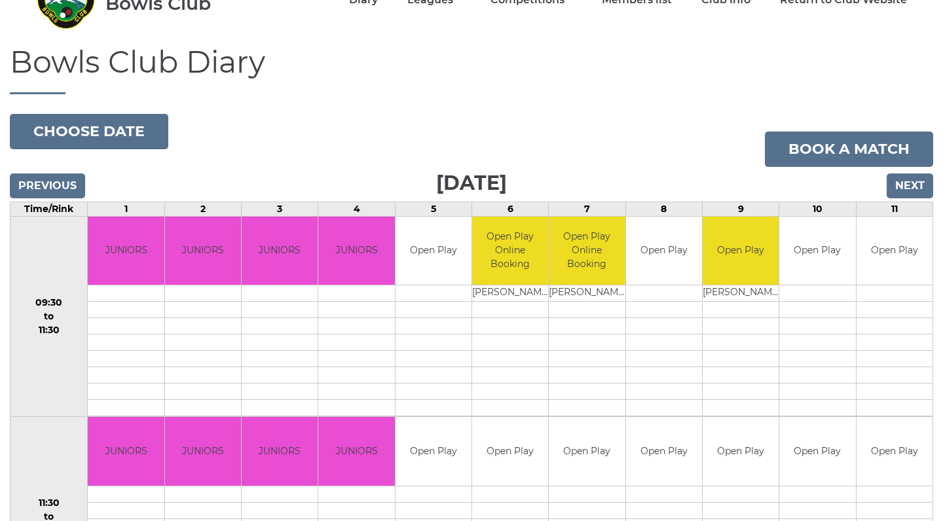
click at [903, 185] on input "Next" at bounding box center [910, 186] width 47 height 25
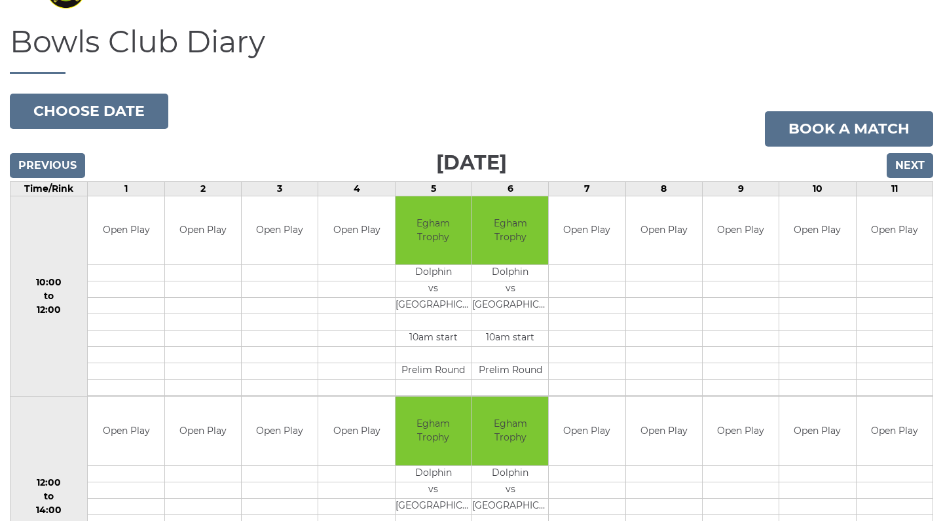
scroll to position [104, 0]
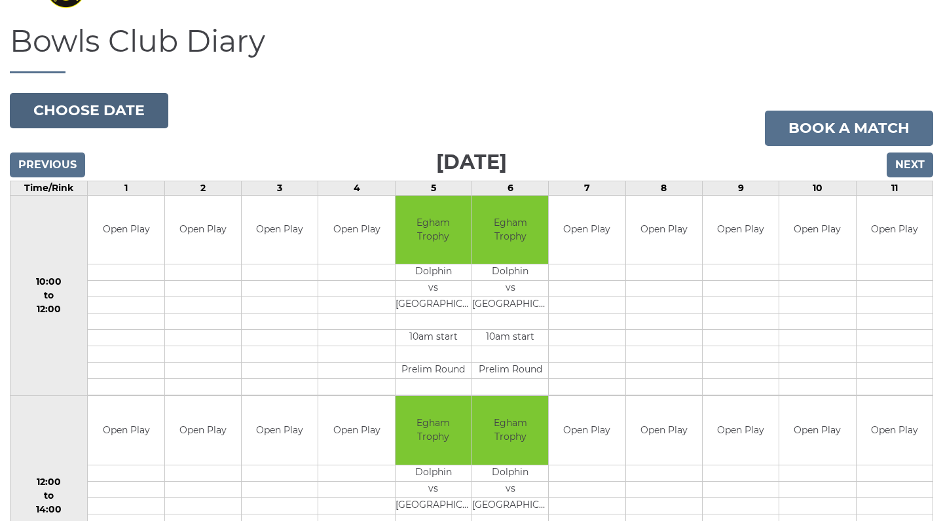
click at [140, 120] on button "Choose date" at bounding box center [89, 110] width 159 height 35
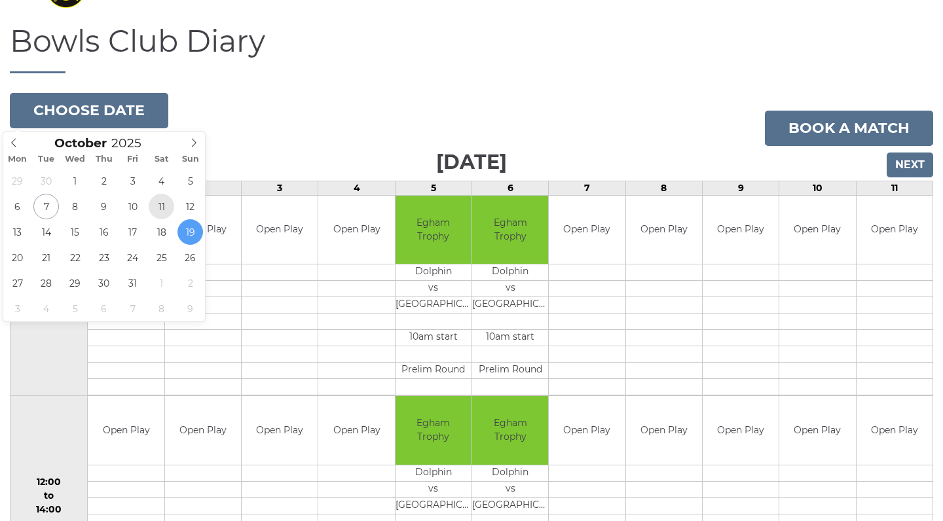
type input "[DATE]"
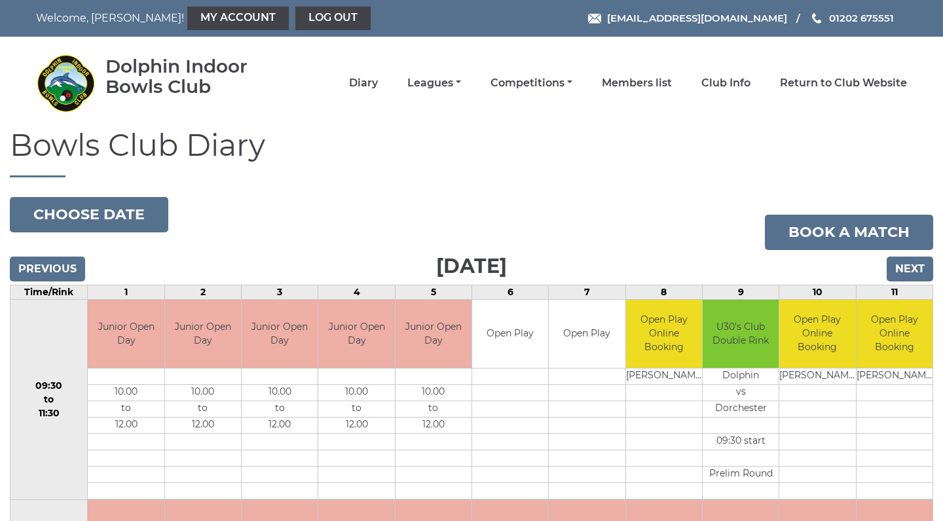
click at [914, 268] on input "Next" at bounding box center [910, 269] width 47 height 25
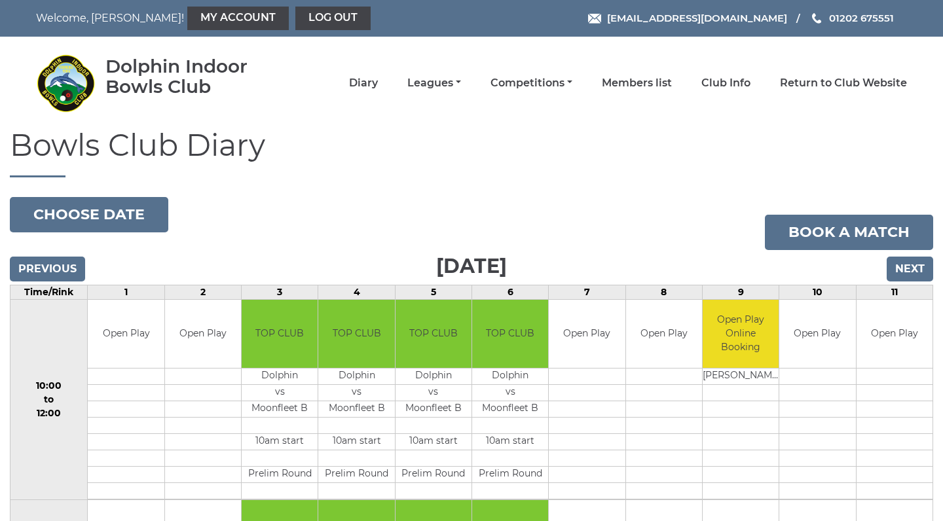
click at [555, 90] on li "Competitions Club competitions - Winter 2025/2026 Club competitions - Summer 20…" at bounding box center [516, 83] width 111 height 28
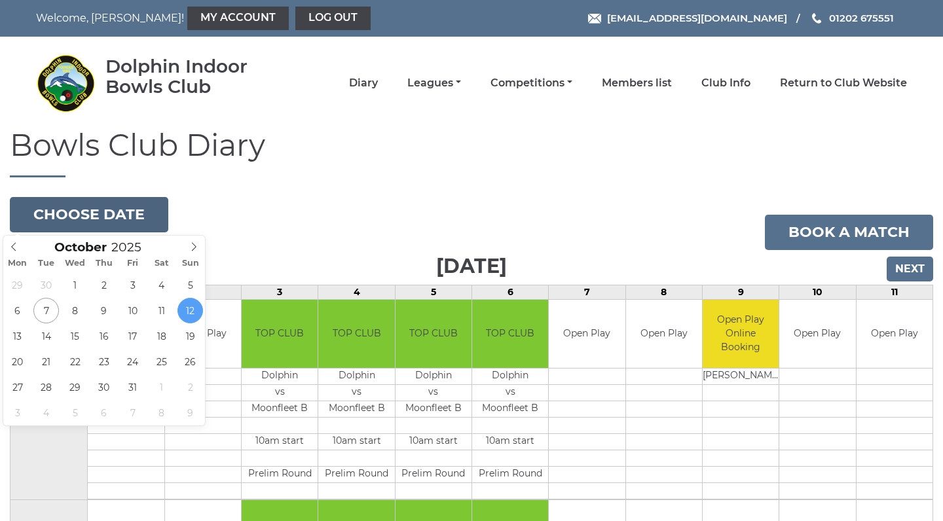
click at [121, 213] on button "Choose date" at bounding box center [89, 214] width 159 height 35
type input "[DATE]"
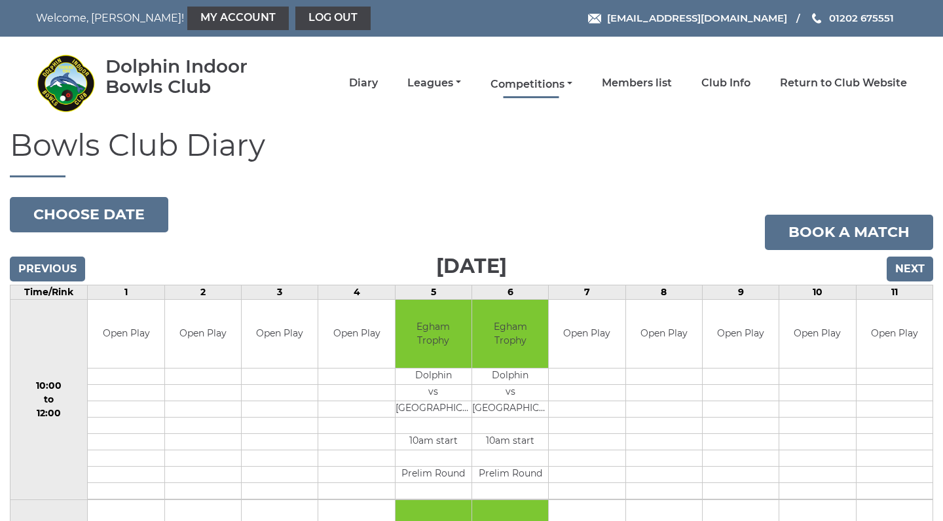
click at [548, 79] on link "Competitions" at bounding box center [532, 84] width 82 height 14
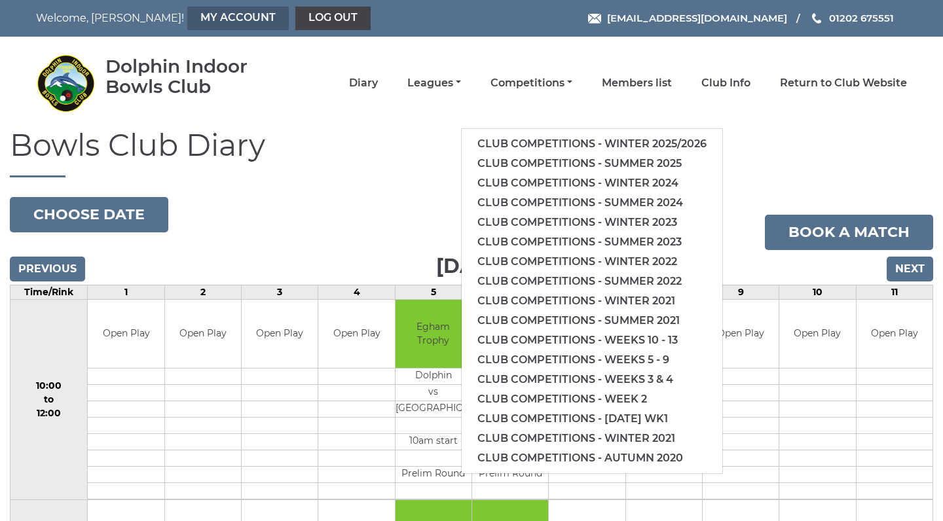
click at [187, 22] on link "My Account" at bounding box center [238, 19] width 102 height 24
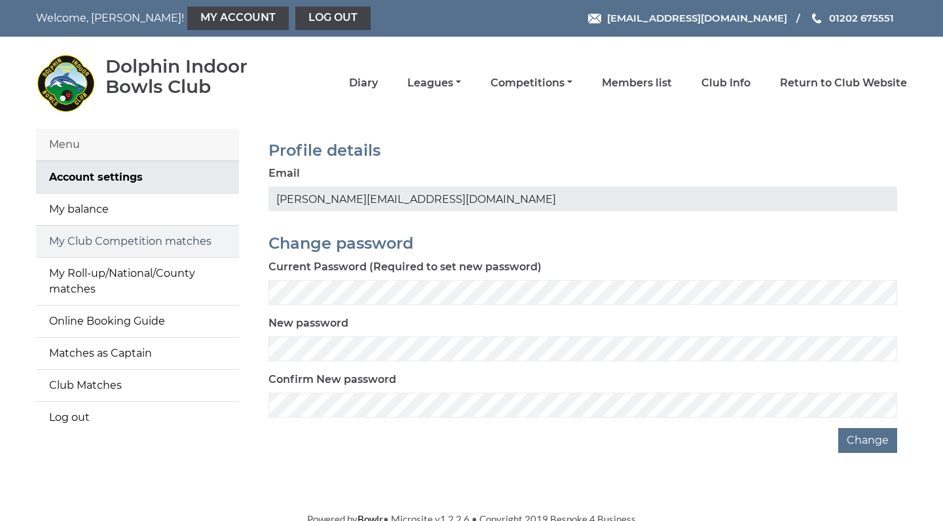
click at [151, 246] on link "My Club Competition matches" at bounding box center [137, 241] width 203 height 31
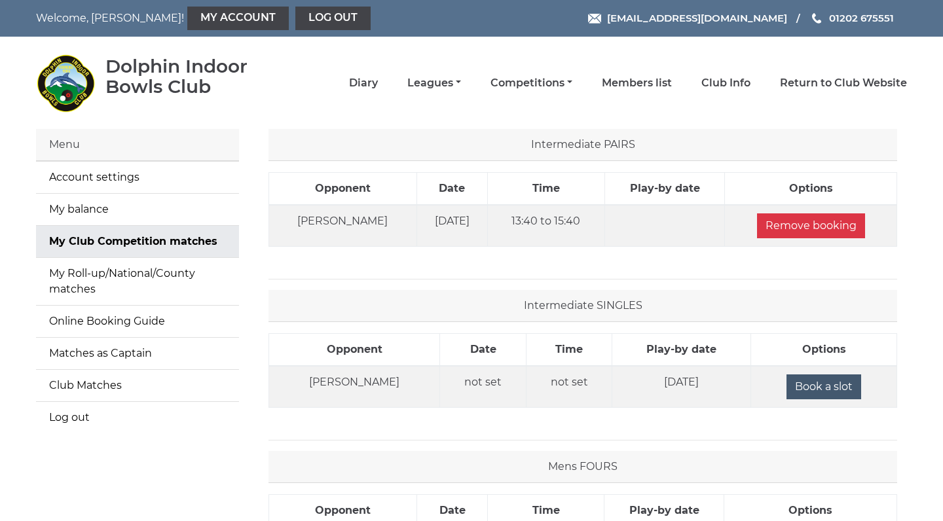
scroll to position [45, 0]
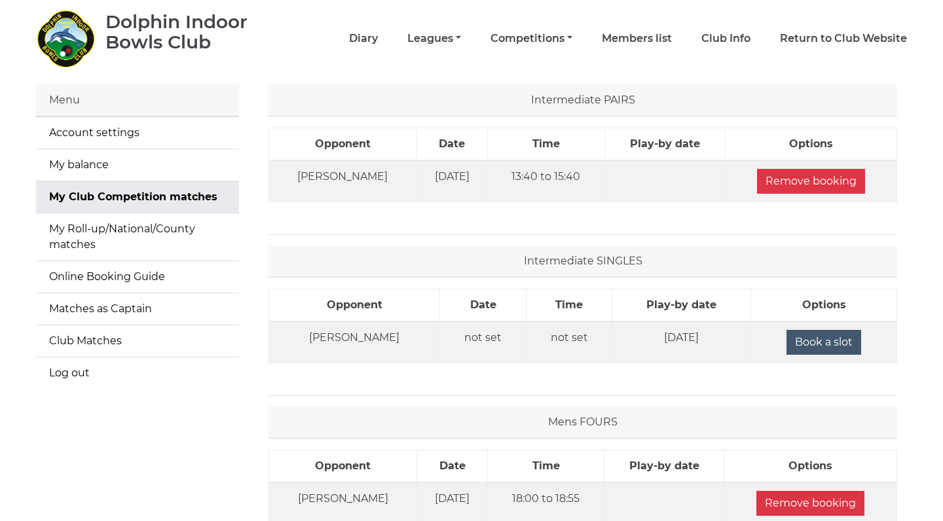
click at [809, 342] on input "Book a slot" at bounding box center [824, 342] width 75 height 25
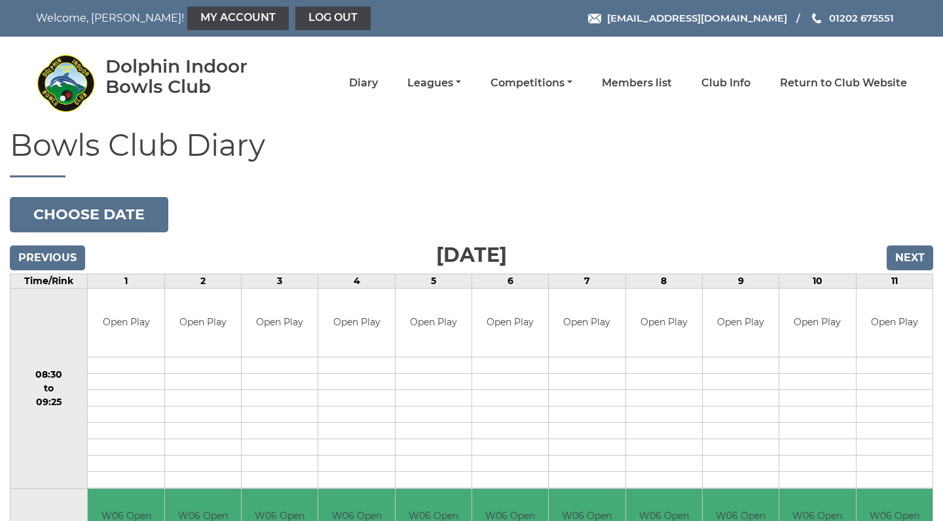
click at [122, 230] on button "Choose date" at bounding box center [89, 214] width 159 height 35
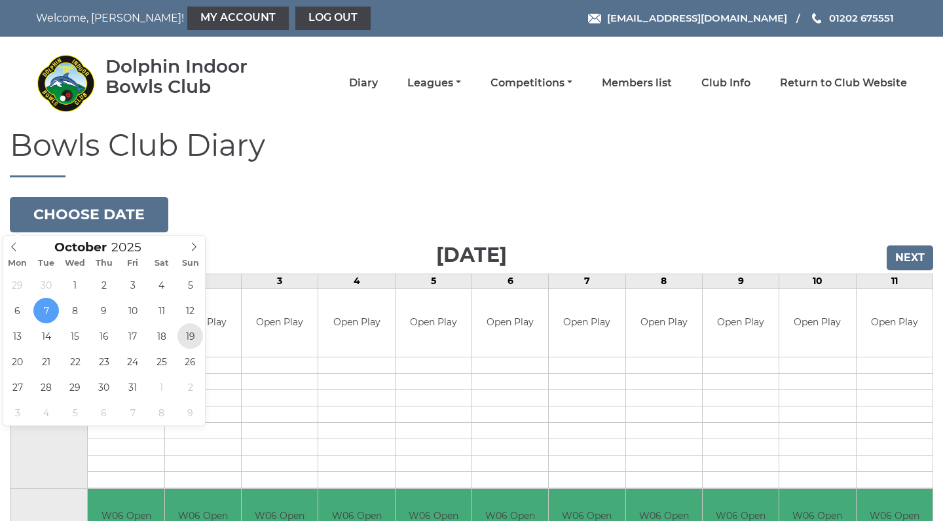
type input "[DATE]"
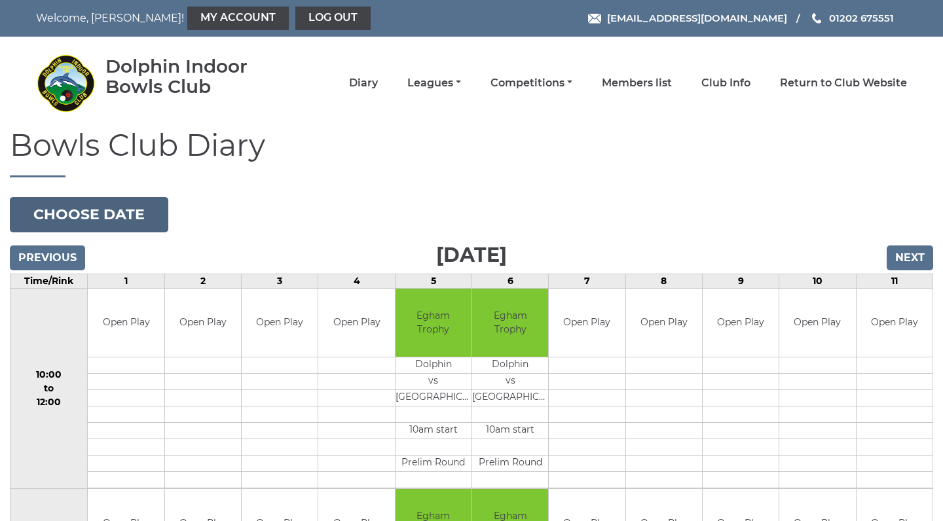
click at [66, 208] on button "Choose date" at bounding box center [89, 214] width 159 height 35
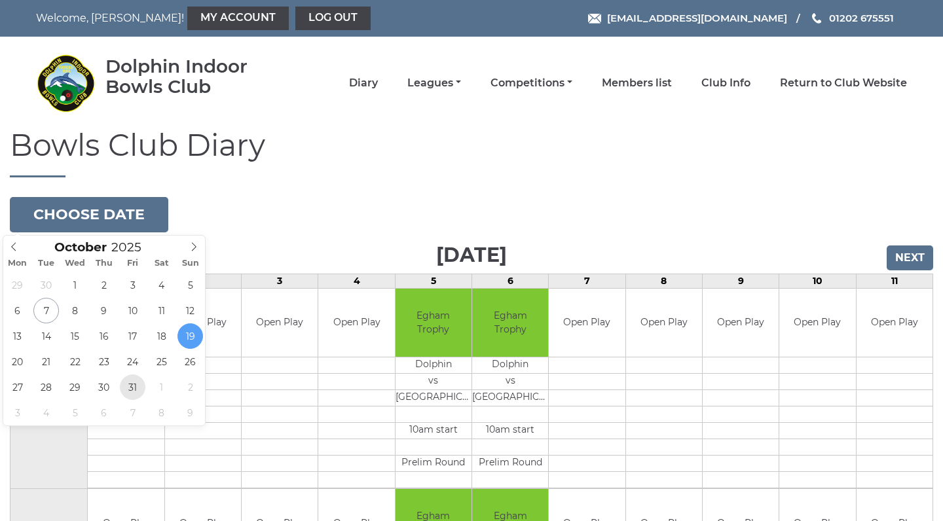
type input "[DATE]"
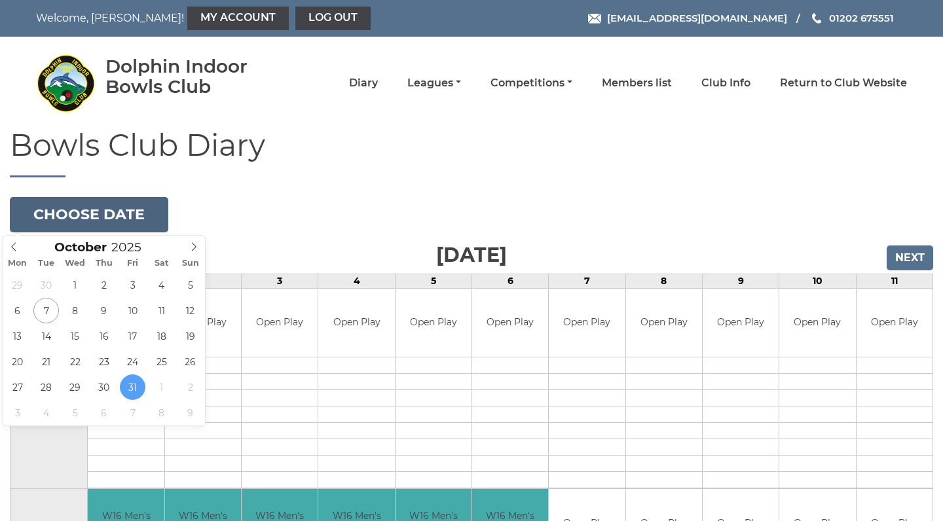
click at [71, 221] on button "Choose date" at bounding box center [89, 214] width 159 height 35
type input "[DATE]"
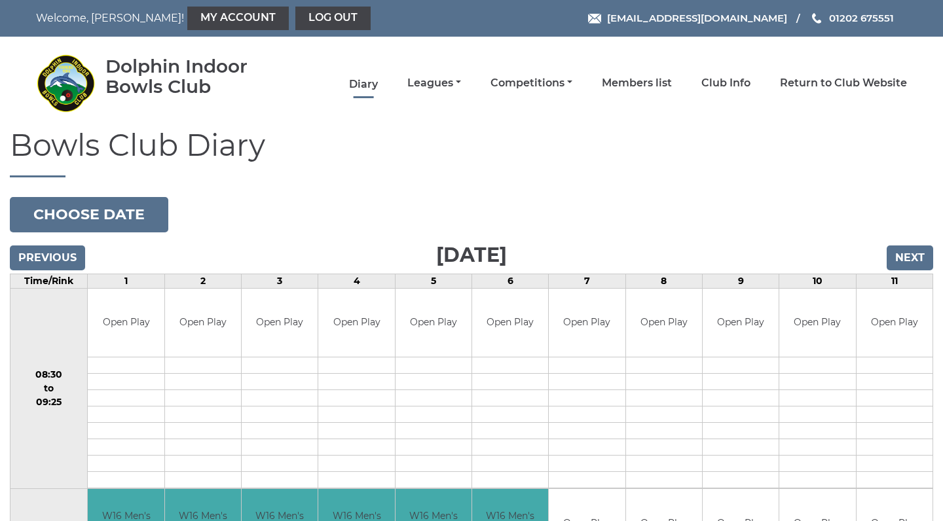
click at [378, 85] on link "Diary" at bounding box center [363, 84] width 29 height 14
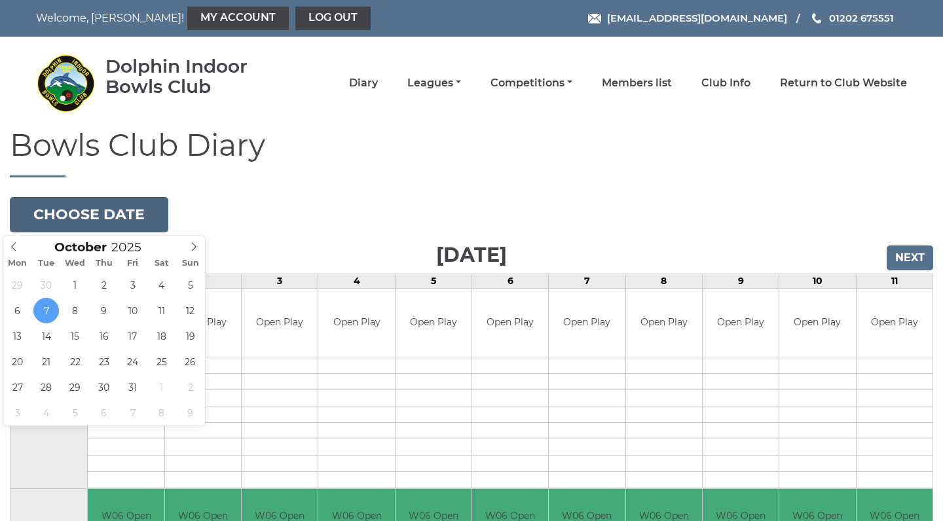
click at [102, 208] on button "Choose date" at bounding box center [89, 214] width 159 height 35
type input "[DATE]"
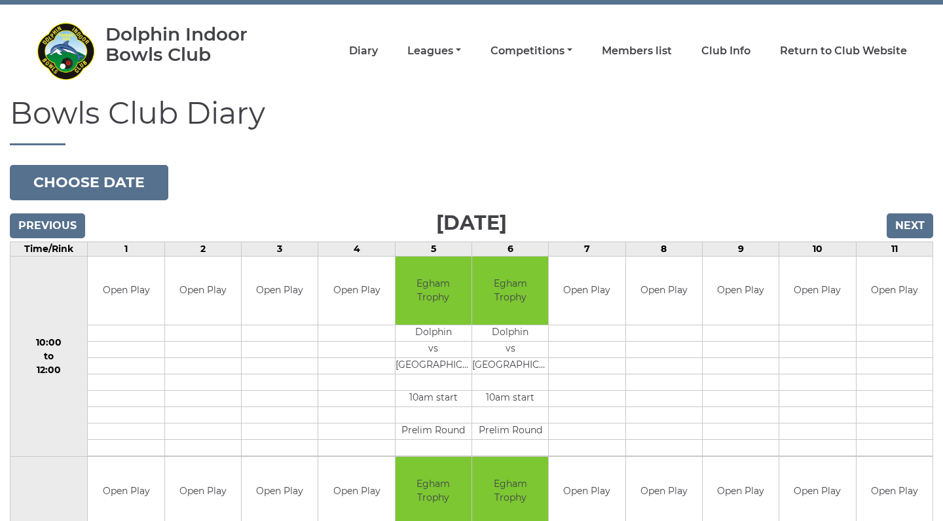
scroll to position [26, 0]
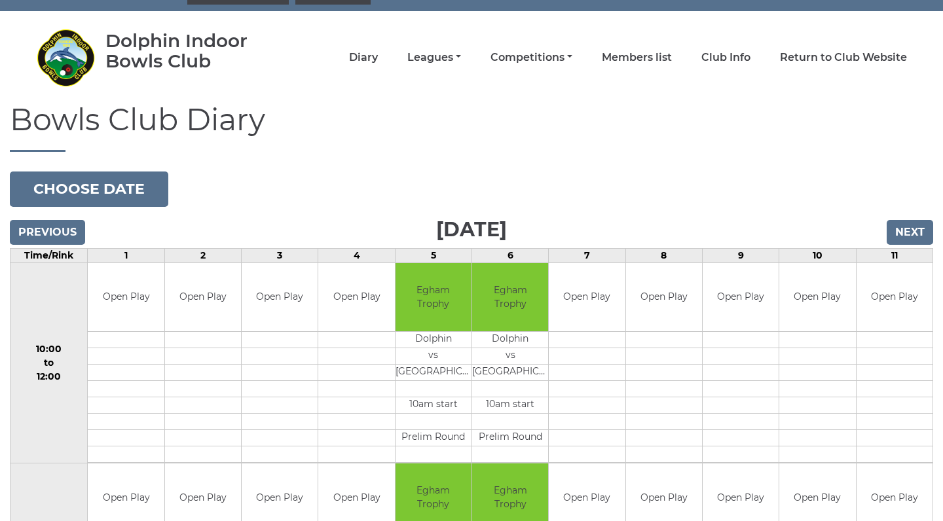
click at [60, 229] on input "Previous" at bounding box center [47, 232] width 75 height 25
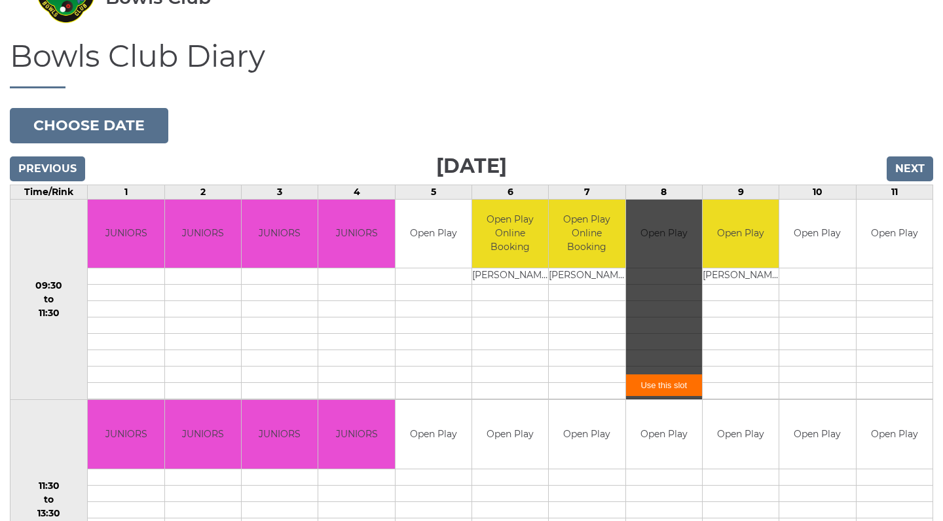
scroll to position [88, 0]
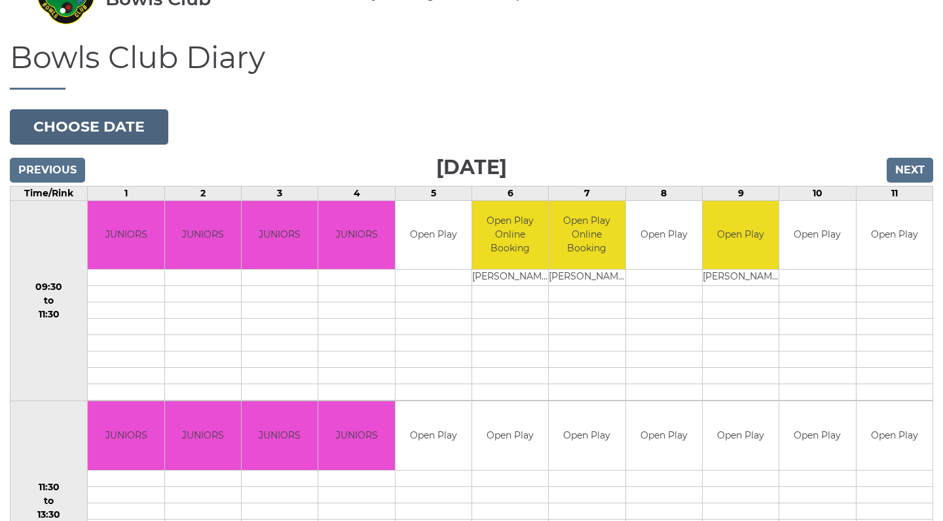
click at [128, 125] on button "Choose date" at bounding box center [89, 126] width 159 height 35
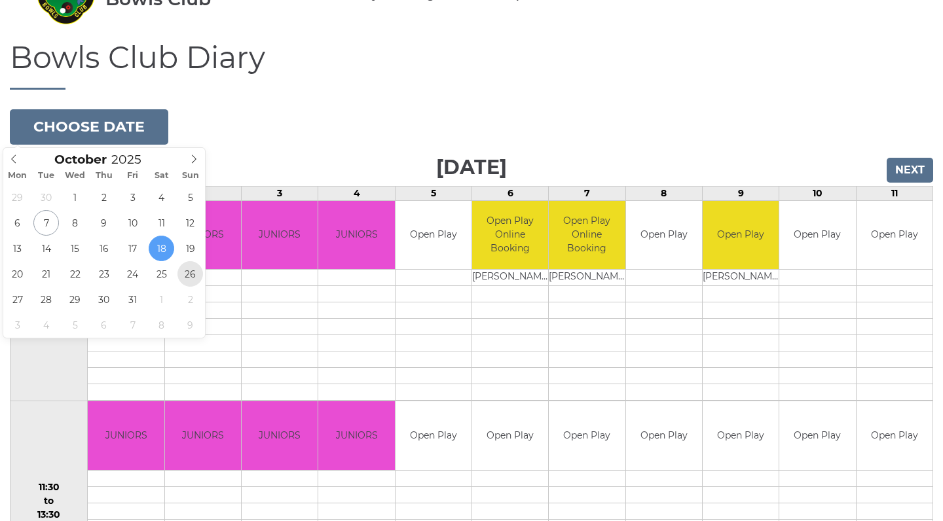
type input "2025-10-26"
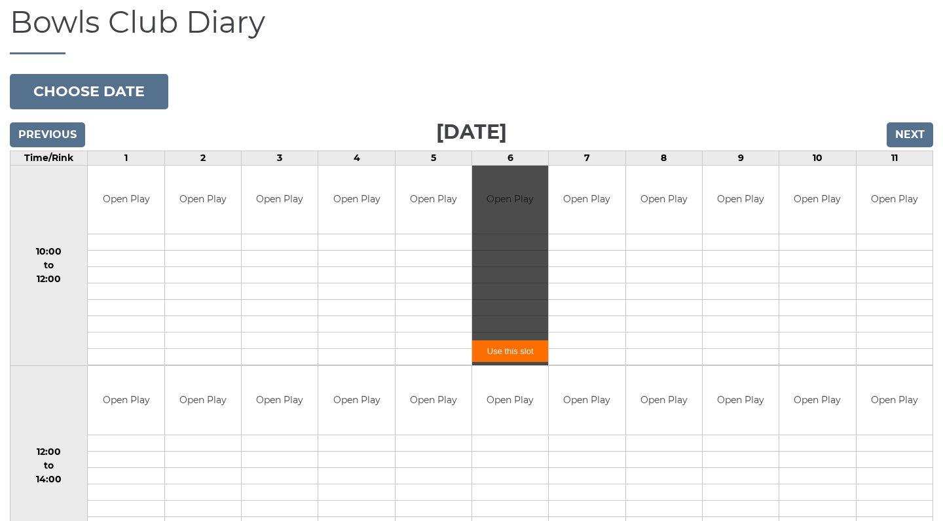
scroll to position [121, 0]
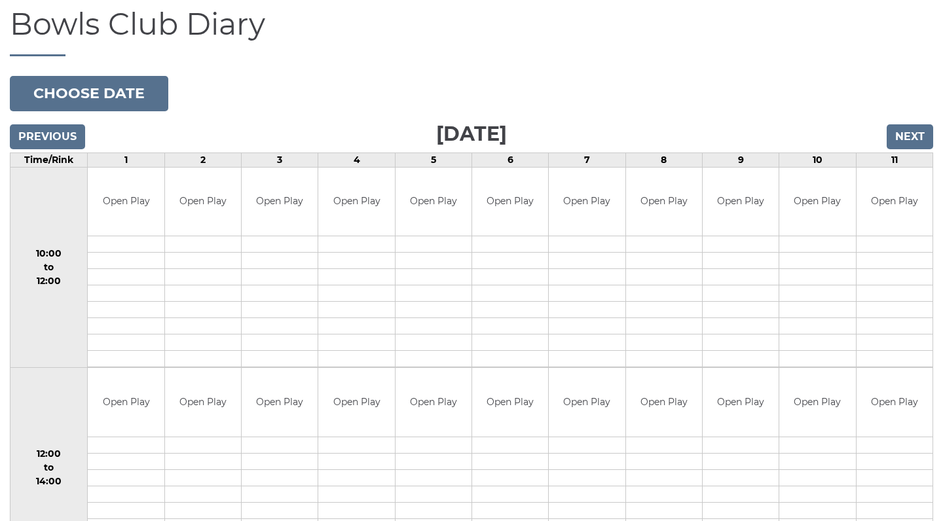
click at [910, 134] on input "Next" at bounding box center [910, 136] width 47 height 25
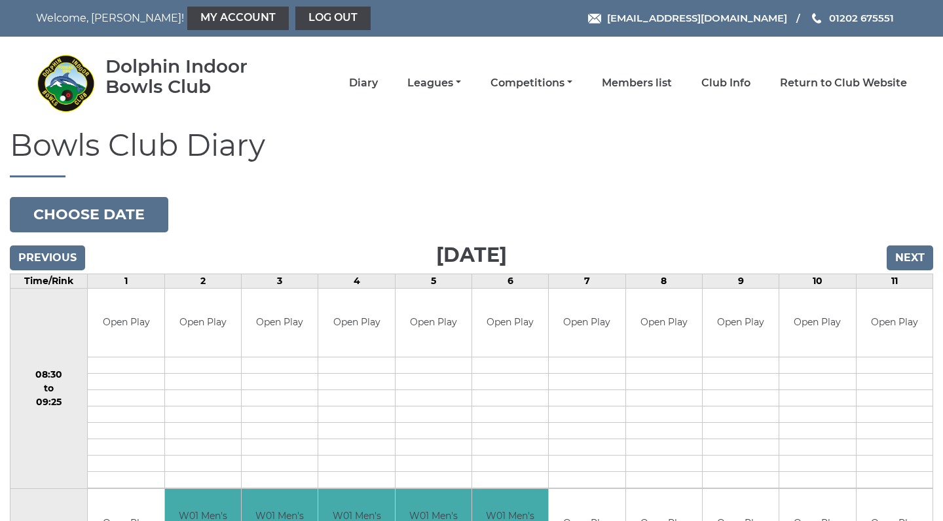
drag, startPoint x: 749, startPoint y: 138, endPoint x: 599, endPoint y: 120, distance: 151.0
click at [746, 138] on h1 "Bowls Club Diary" at bounding box center [472, 153] width 924 height 48
click at [561, 77] on link "Competitions" at bounding box center [532, 84] width 82 height 14
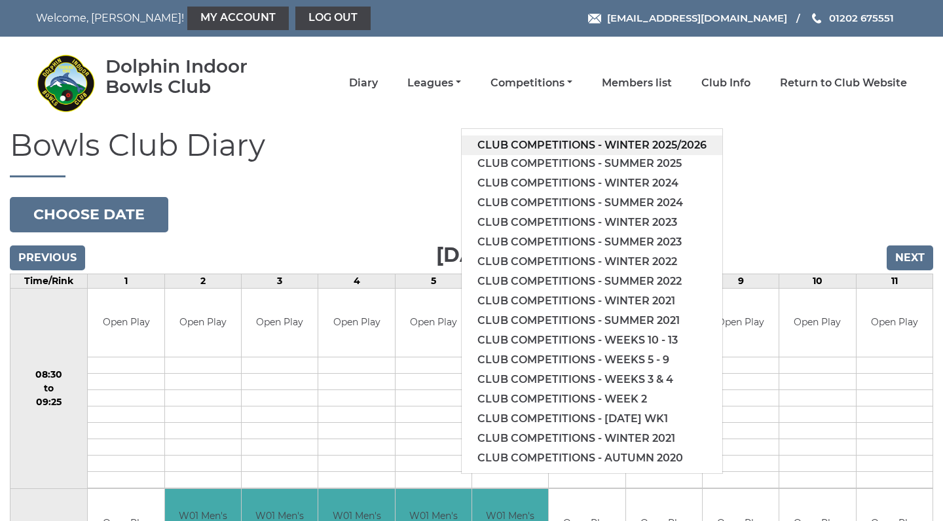
click at [578, 149] on link "Club competitions - Winter 2025/2026" at bounding box center [592, 146] width 261 height 20
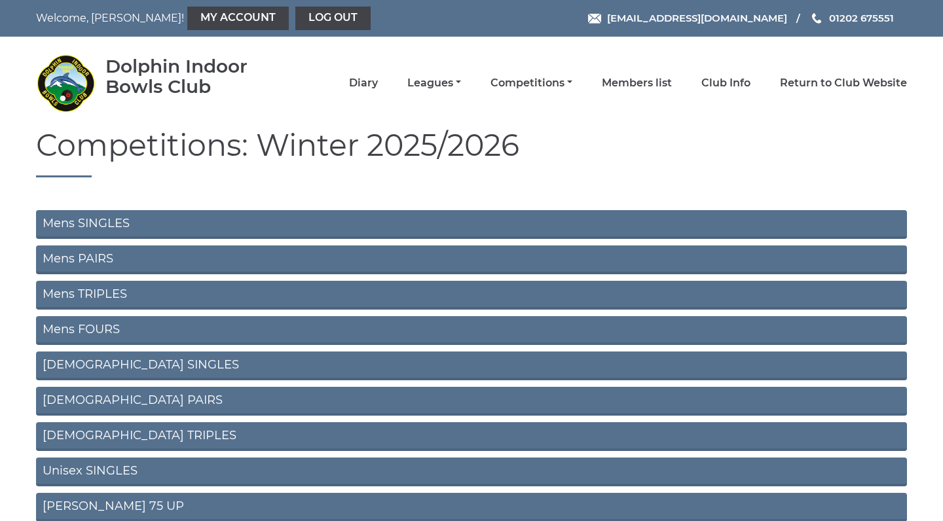
click at [184, 229] on link "Mens SINGLES" at bounding box center [471, 224] width 871 height 29
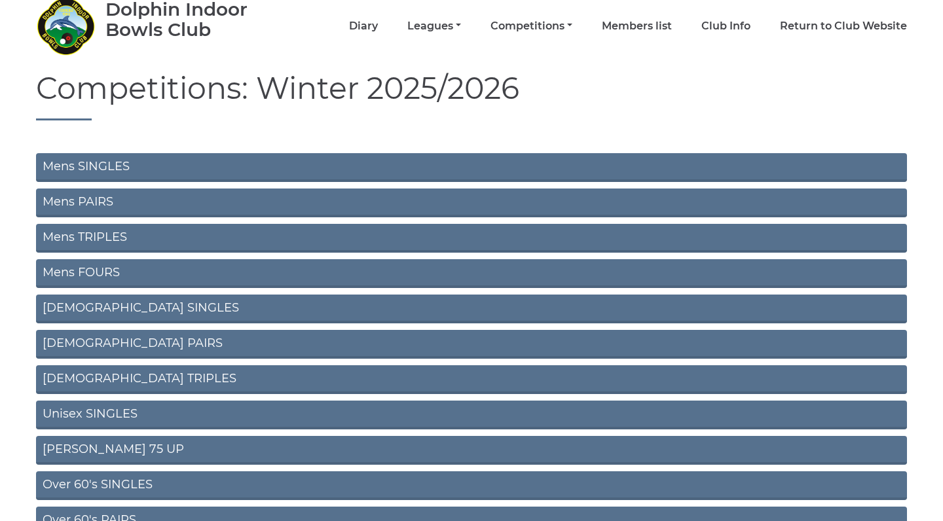
click at [174, 421] on link "Unisex SINGLES" at bounding box center [471, 415] width 871 height 29
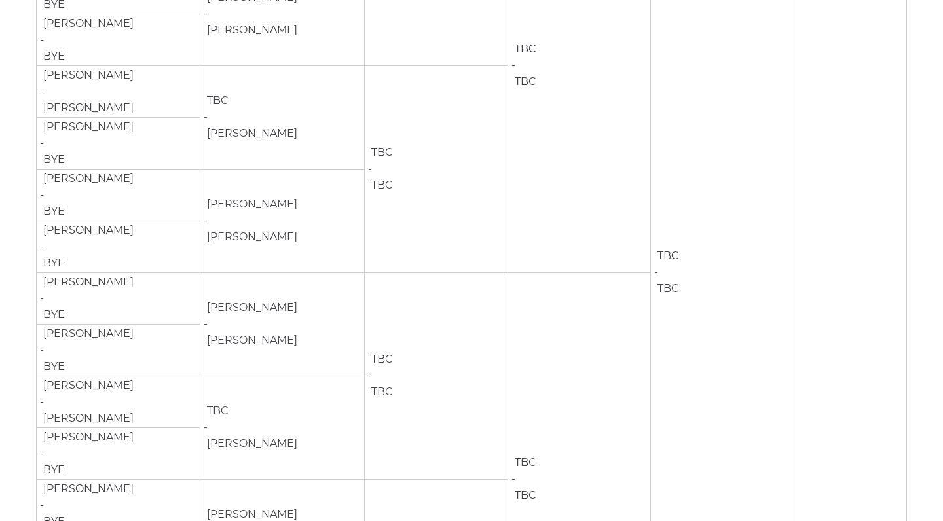
scroll to position [436, 0]
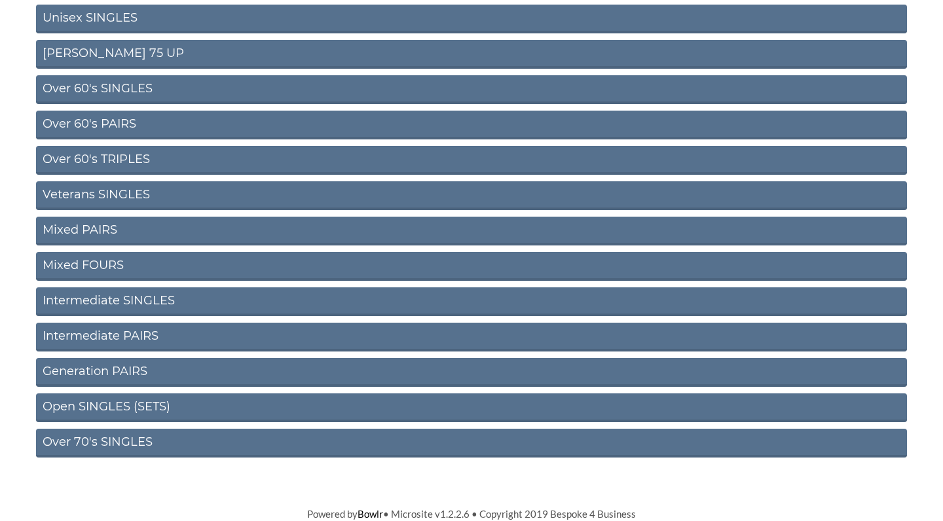
scroll to position [453, 0]
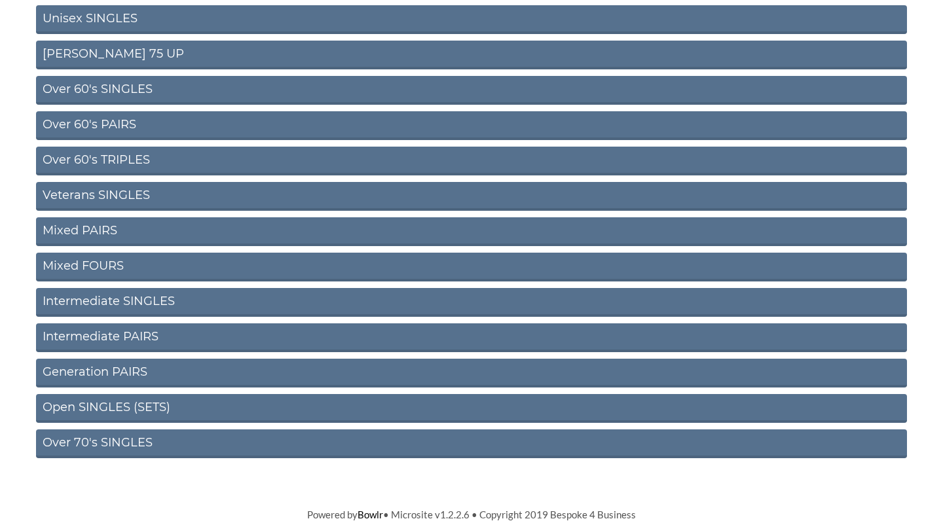
click at [185, 303] on link "Intermediate SINGLES" at bounding box center [471, 302] width 871 height 29
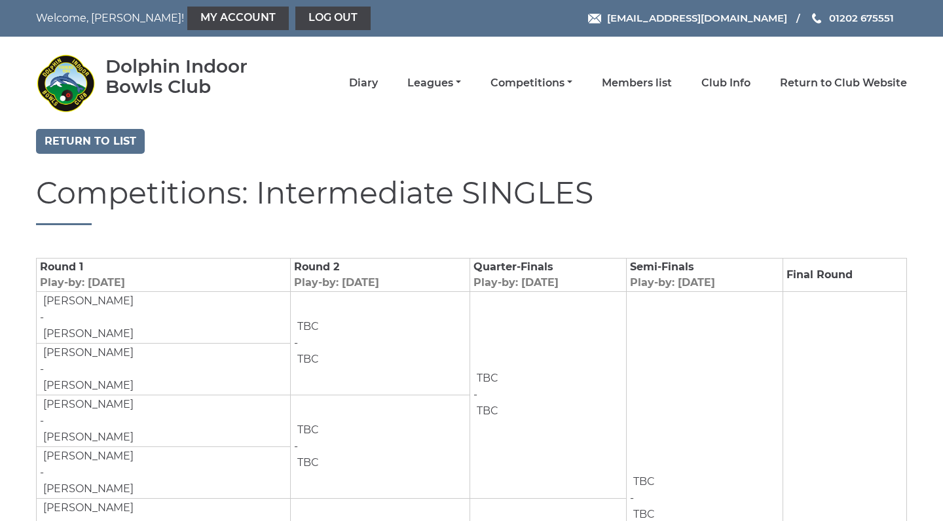
scroll to position [83, 0]
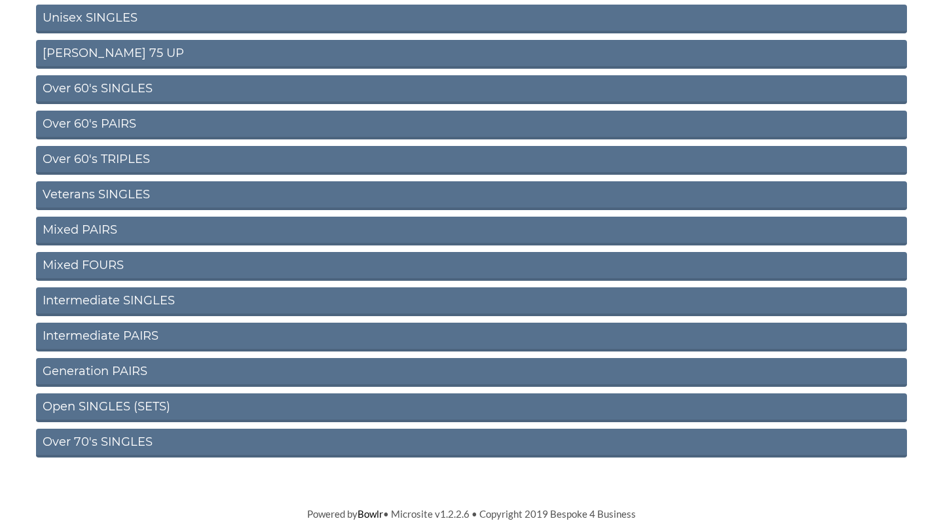
scroll to position [453, 0]
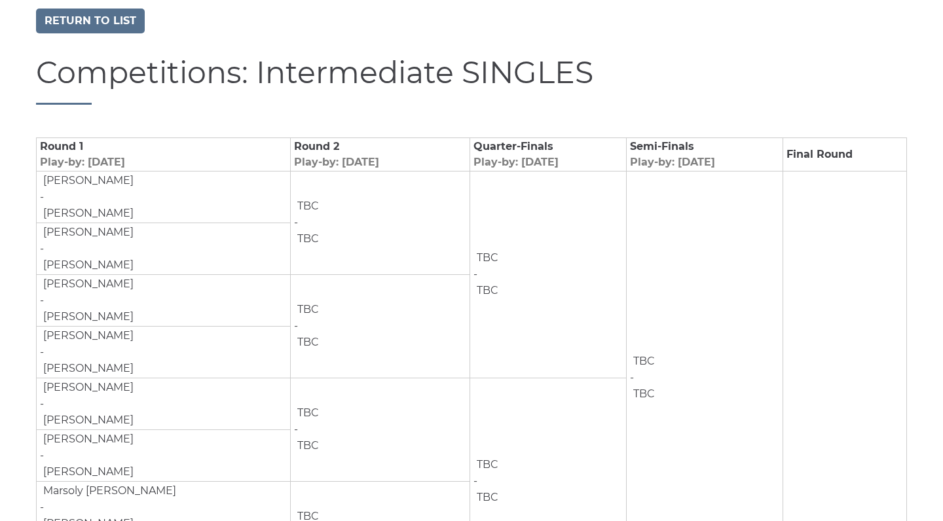
scroll to position [121, 0]
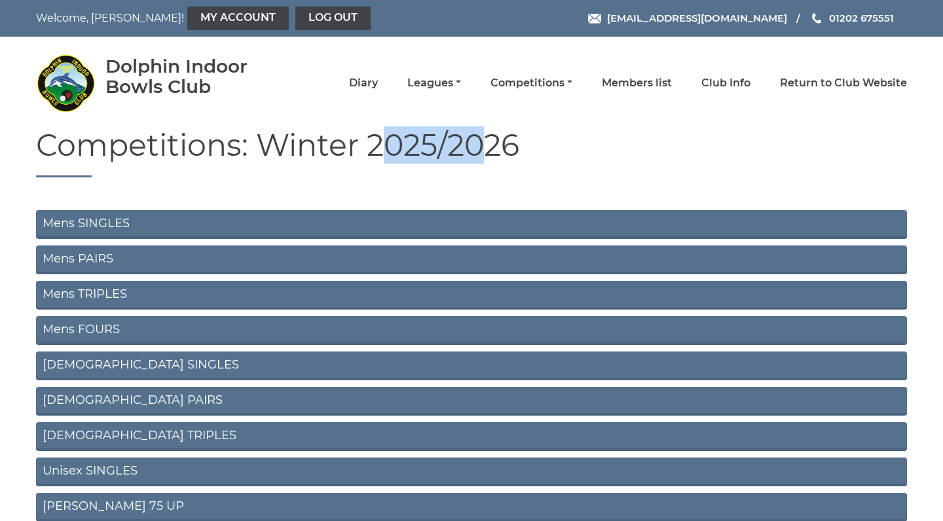
drag, startPoint x: 426, startPoint y: 147, endPoint x: 338, endPoint y: 147, distance: 88.4
click at [338, 147] on h1 "Competitions: Winter 2025/2026" at bounding box center [471, 153] width 871 height 48
drag, startPoint x: 459, startPoint y: 149, endPoint x: 435, endPoint y: 149, distance: 24.2
click at [435, 149] on h1 "Competitions: Winter 2025/2026" at bounding box center [471, 153] width 871 height 48
drag, startPoint x: 316, startPoint y: 143, endPoint x: 324, endPoint y: 144, distance: 7.9
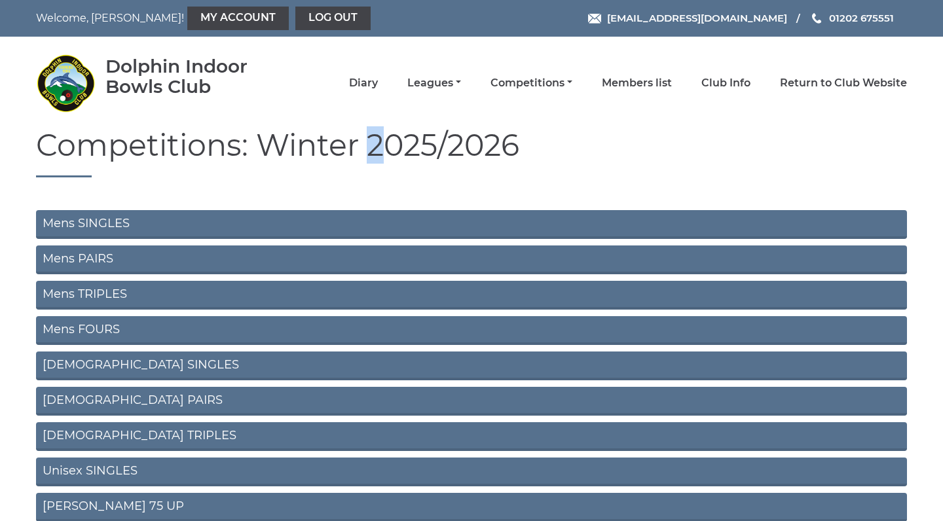
click at [324, 144] on h1 "Competitions: Winter 2025/2026" at bounding box center [471, 153] width 871 height 48
click at [443, 140] on h1 "Competitions: Winter 2025/2026" at bounding box center [471, 153] width 871 height 48
drag, startPoint x: 478, startPoint y: 143, endPoint x: 319, endPoint y: 155, distance: 158.9
click at [319, 155] on h1 "Competitions: Winter 2025/2026" at bounding box center [471, 153] width 871 height 48
click at [485, 144] on h1 "Competitions: Winter 2025/2026" at bounding box center [471, 153] width 871 height 48
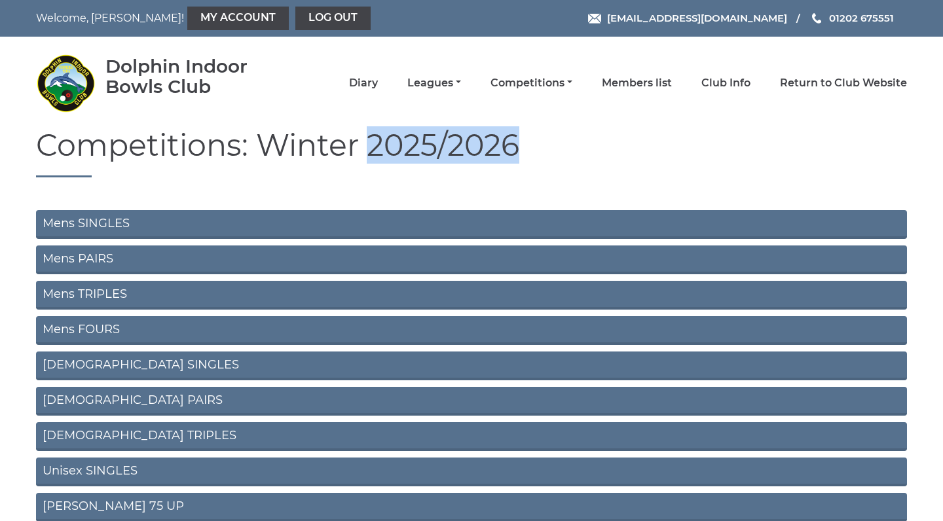
drag, startPoint x: 481, startPoint y: 145, endPoint x: 318, endPoint y: 154, distance: 162.7
click at [318, 154] on h1 "Competitions: Winter 2025/2026" at bounding box center [471, 153] width 871 height 48
click at [475, 141] on h1 "Competitions: Winter 2025/2026" at bounding box center [471, 153] width 871 height 48
drag, startPoint x: 498, startPoint y: 145, endPoint x: 312, endPoint y: 155, distance: 186.3
click at [312, 155] on h1 "Competitions: Winter 2025/2026" at bounding box center [471, 153] width 871 height 48
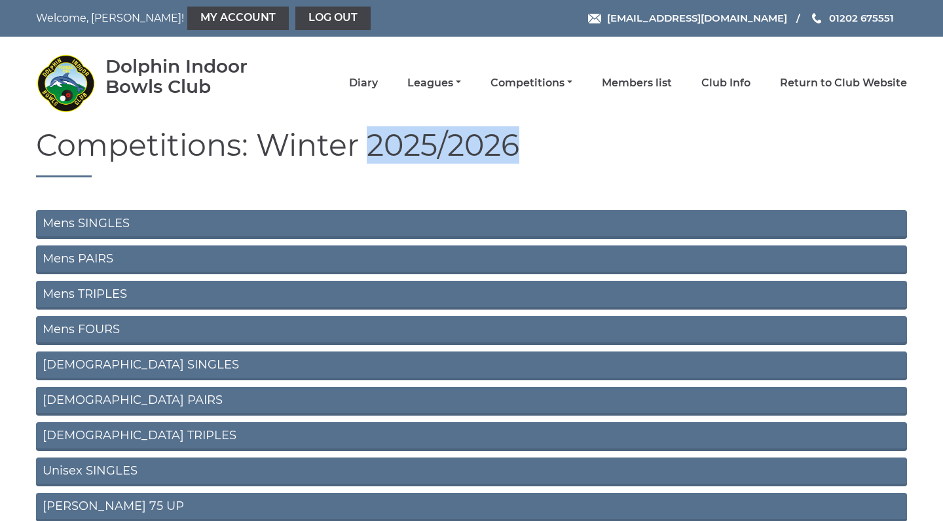
click at [474, 141] on h1 "Competitions: Winter 2025/2026" at bounding box center [471, 153] width 871 height 48
drag, startPoint x: 494, startPoint y: 143, endPoint x: 321, endPoint y: 157, distance: 173.5
click at [321, 157] on h1 "Competitions: Winter 2025/2026" at bounding box center [471, 153] width 871 height 48
click at [578, 137] on h1 "Competitions: Winter 2025/2026" at bounding box center [471, 153] width 871 height 48
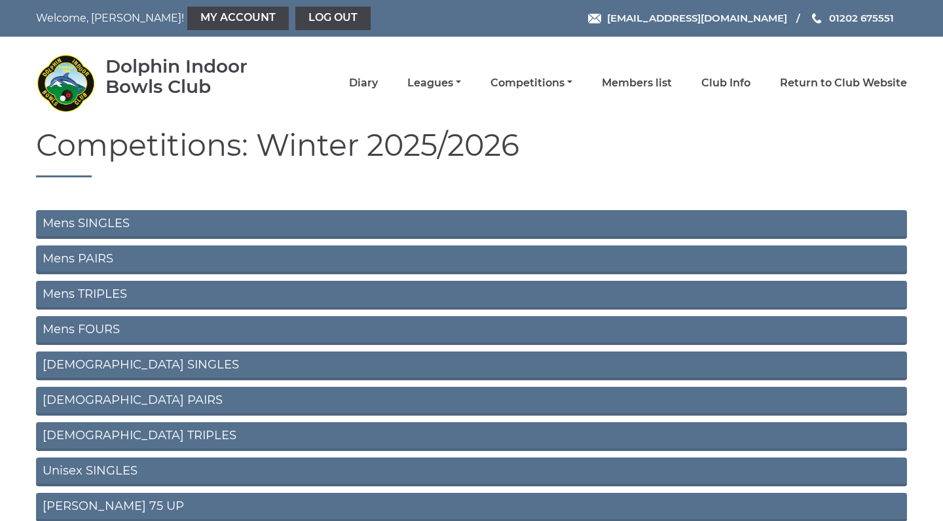
click at [176, 295] on link "Mens TRIPLES" at bounding box center [471, 295] width 871 height 29
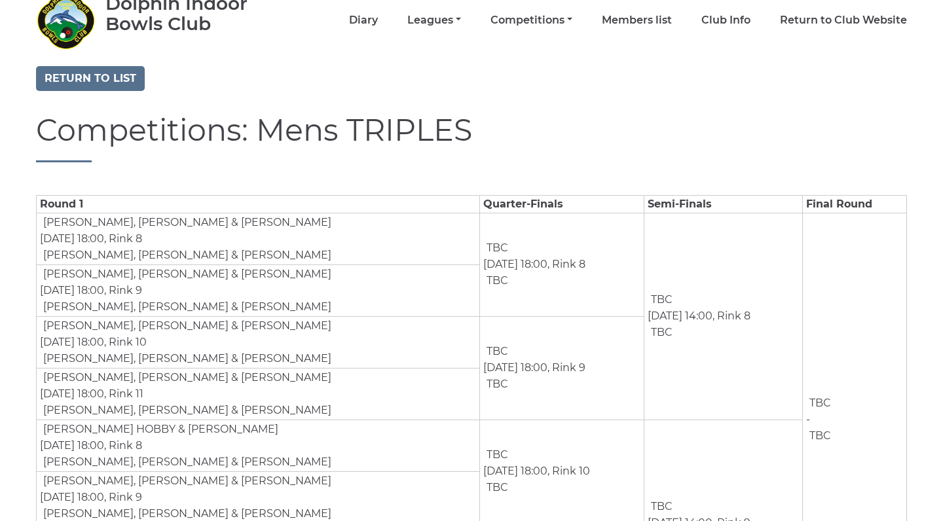
scroll to position [64, 0]
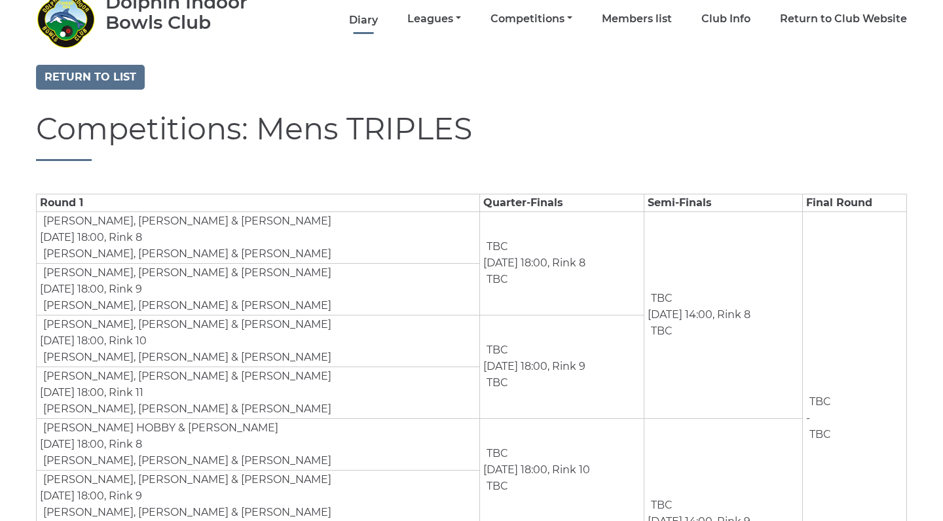
click at [378, 26] on link "Diary" at bounding box center [363, 20] width 29 height 14
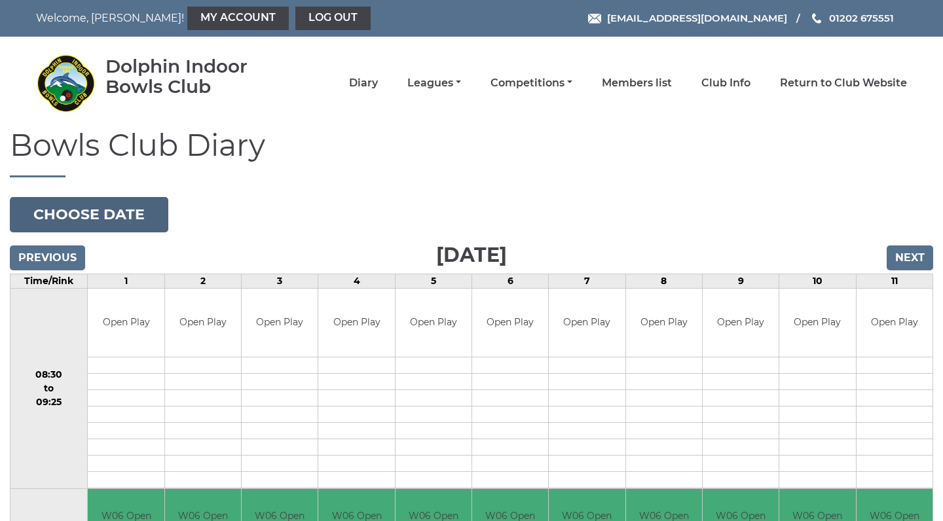
click at [105, 211] on button "Choose date" at bounding box center [89, 214] width 159 height 35
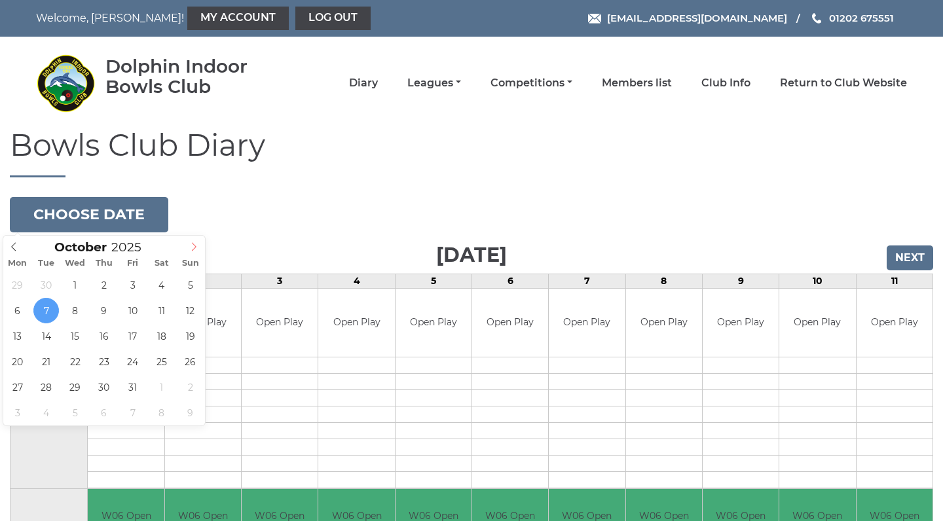
click at [194, 248] on icon at bounding box center [193, 246] width 9 height 9
type input "2025-11-28"
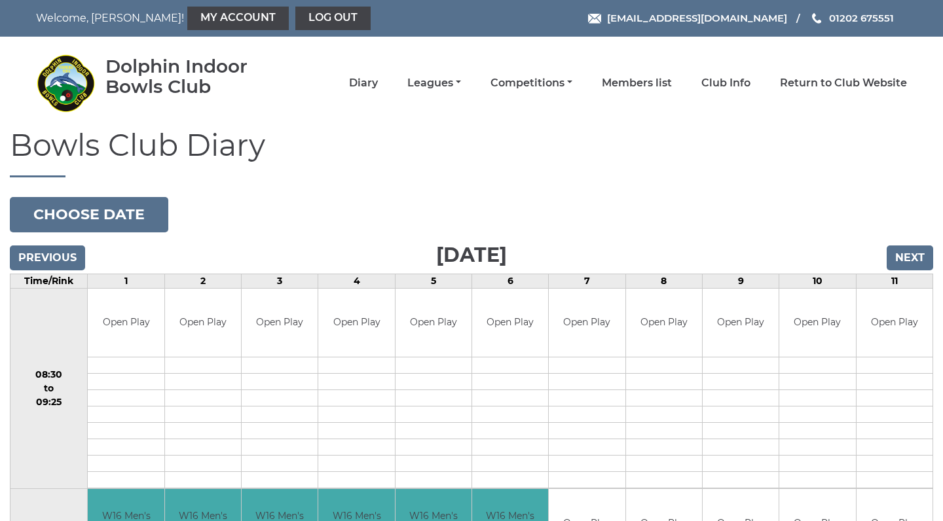
click at [910, 255] on input "Next" at bounding box center [910, 258] width 47 height 25
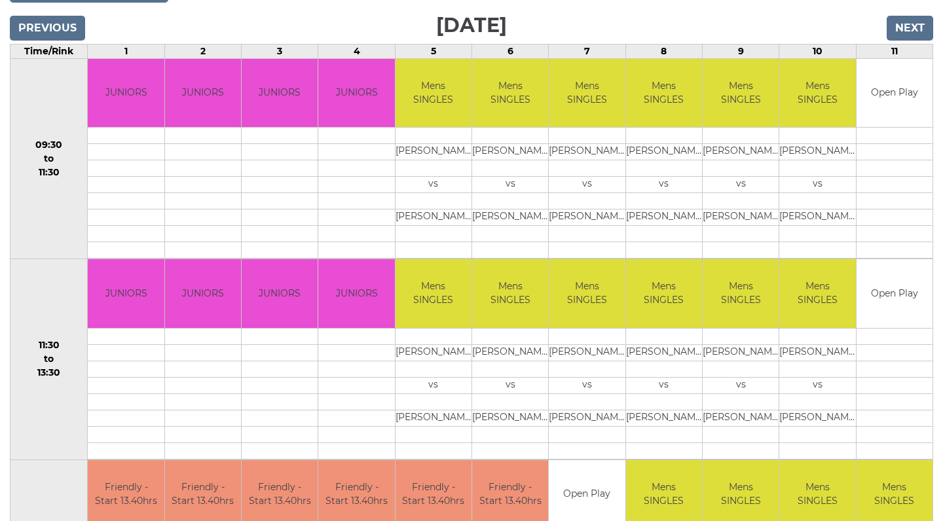
scroll to position [231, 0]
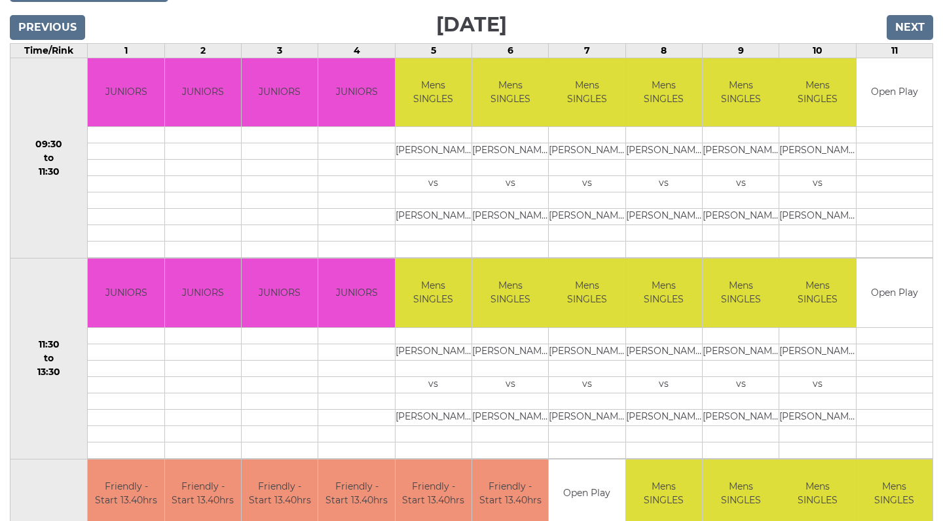
click at [901, 29] on input "Next" at bounding box center [910, 27] width 47 height 25
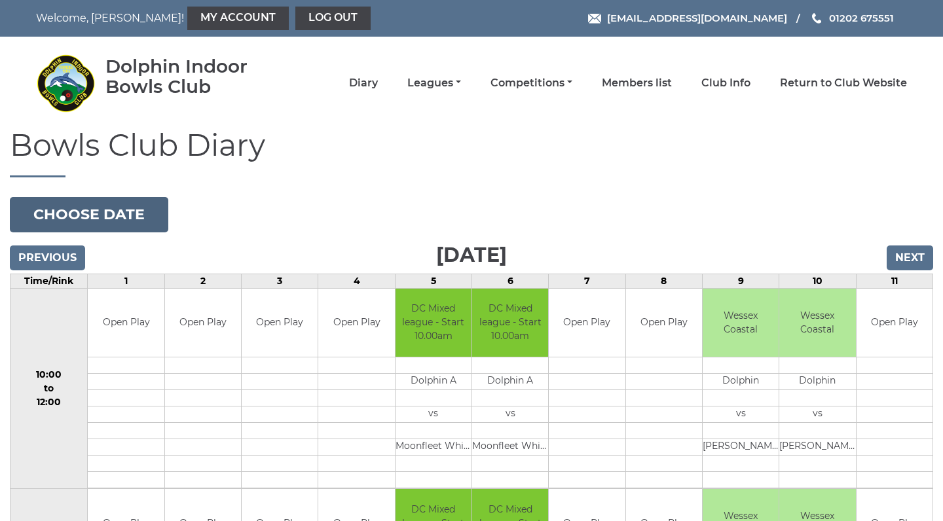
click at [121, 209] on button "Choose date" at bounding box center [89, 214] width 159 height 35
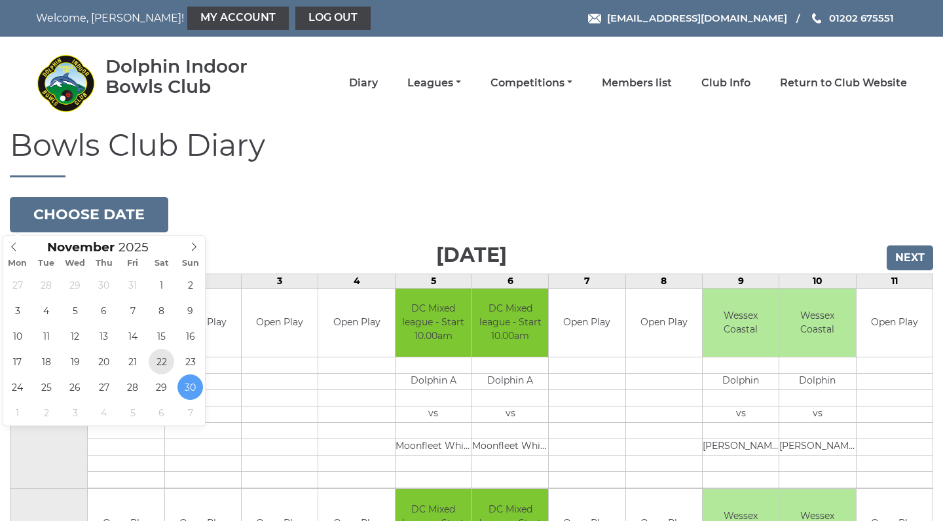
type input "[DATE]"
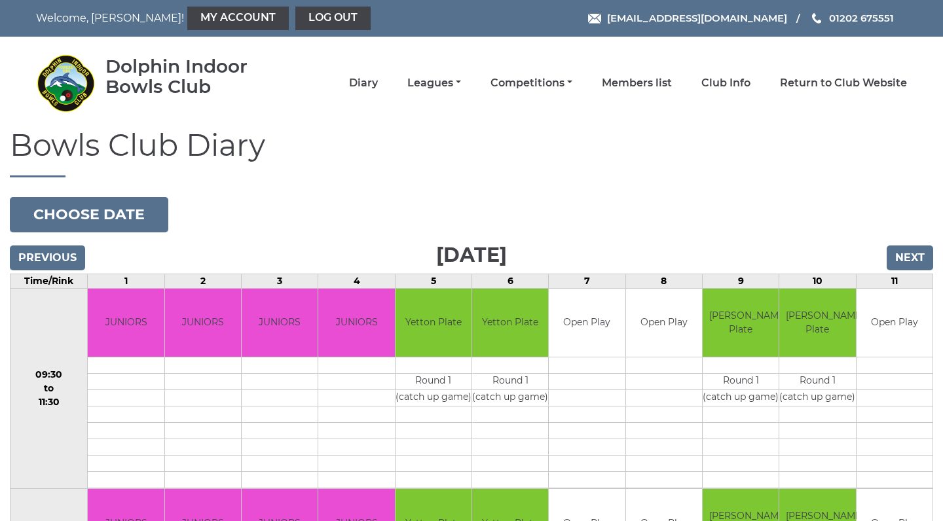
click at [920, 262] on input "Next" at bounding box center [910, 258] width 47 height 25
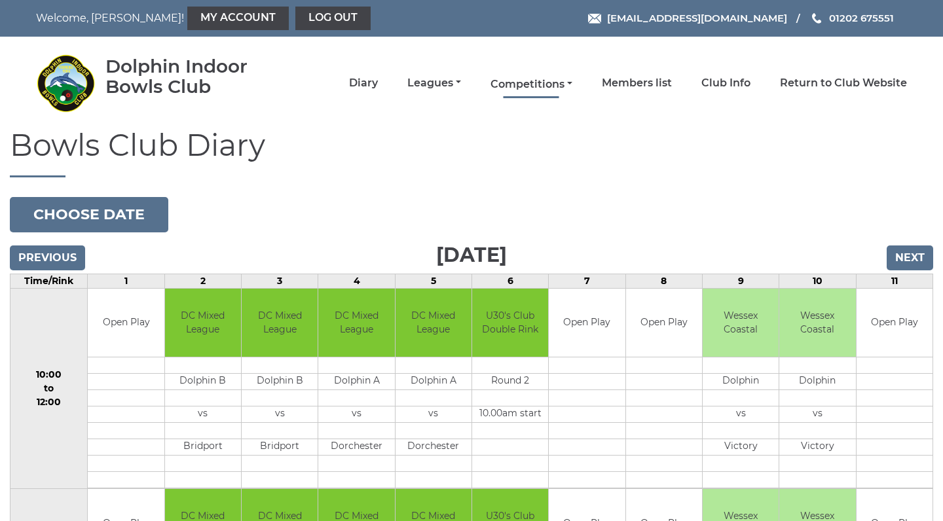
click at [557, 86] on link "Competitions" at bounding box center [532, 84] width 82 height 14
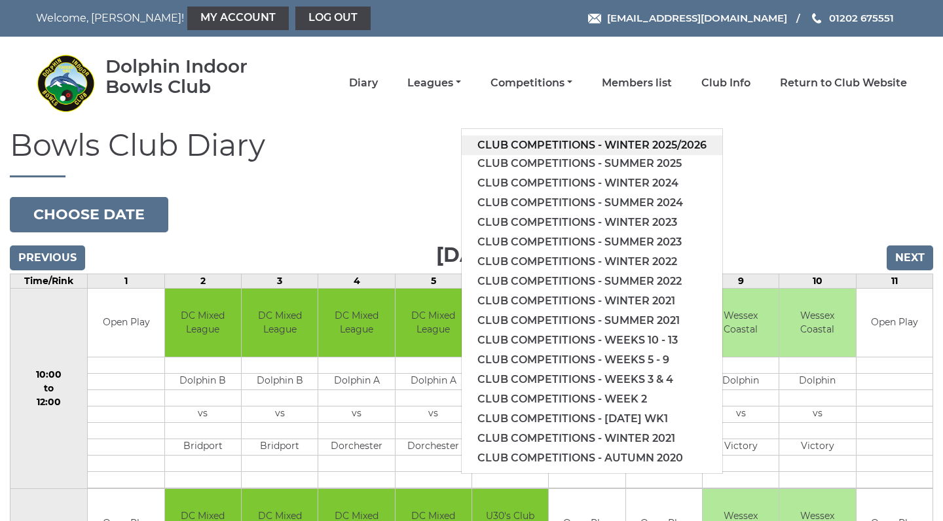
click at [548, 143] on link "Club competitions - Winter 2025/2026" at bounding box center [592, 146] width 261 height 20
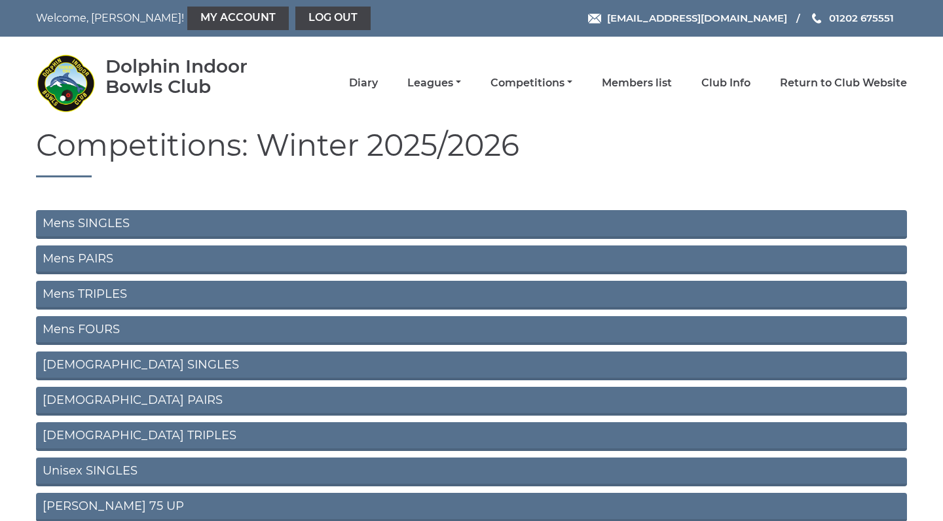
scroll to position [32, 0]
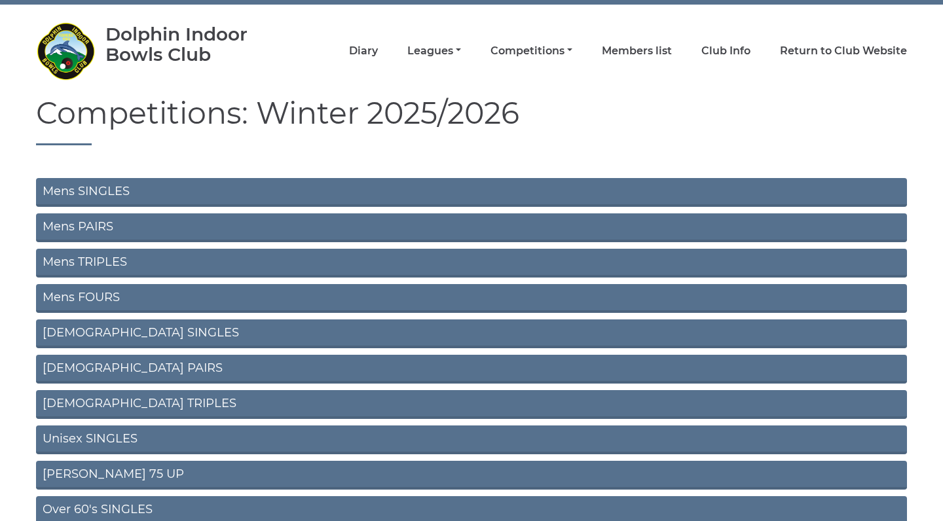
click at [340, 267] on link "Mens TRIPLES" at bounding box center [471, 263] width 871 height 29
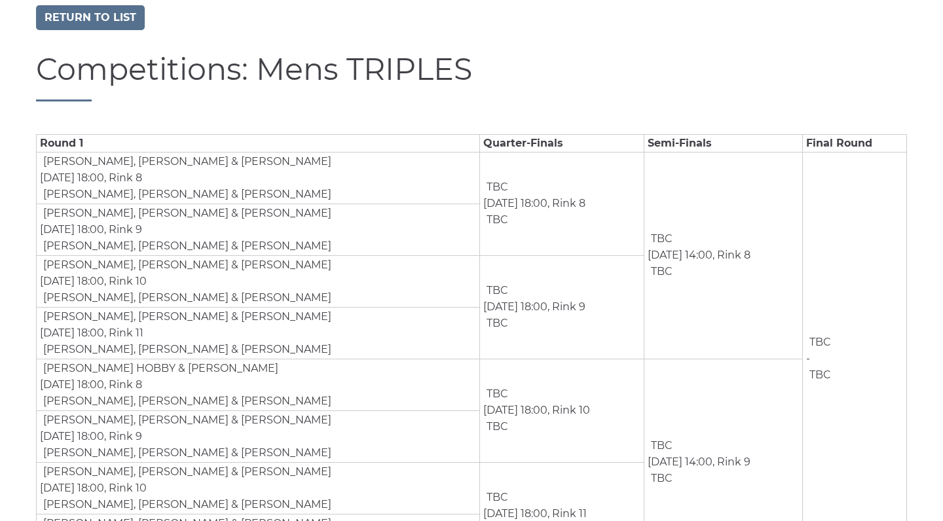
scroll to position [121, 0]
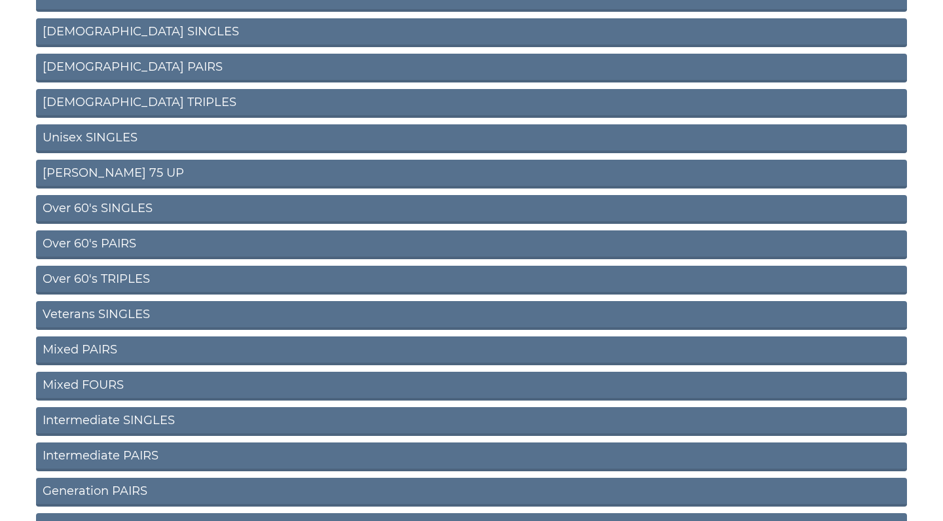
scroll to position [348, 0]
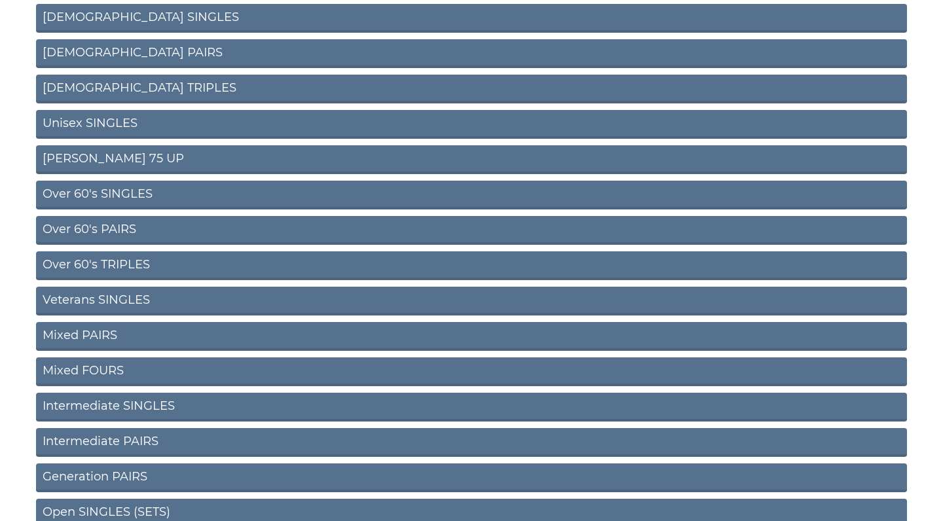
click at [217, 405] on link "Intermediate SINGLES" at bounding box center [471, 407] width 871 height 29
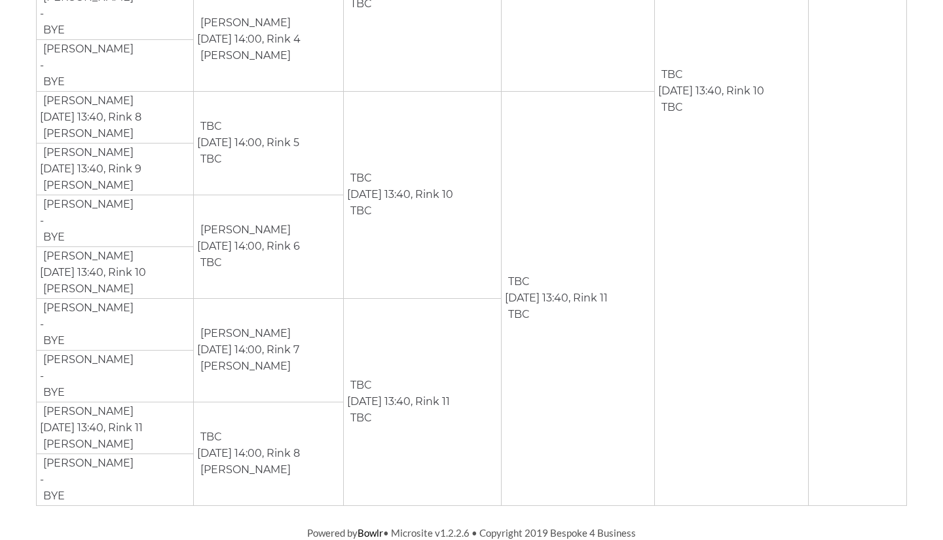
scroll to position [1426, 0]
